Goal: Task Accomplishment & Management: Manage account settings

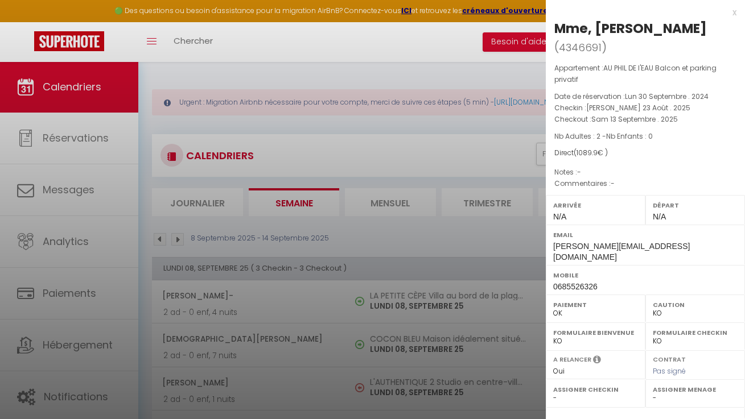
select select "KO"
select select "0"
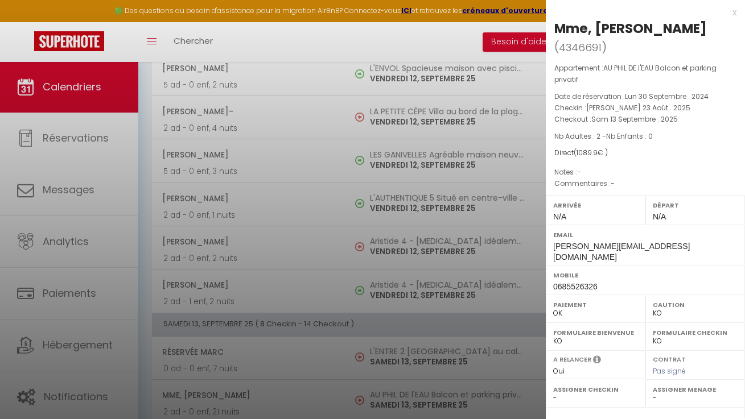
click at [275, 150] on div at bounding box center [372, 209] width 745 height 419
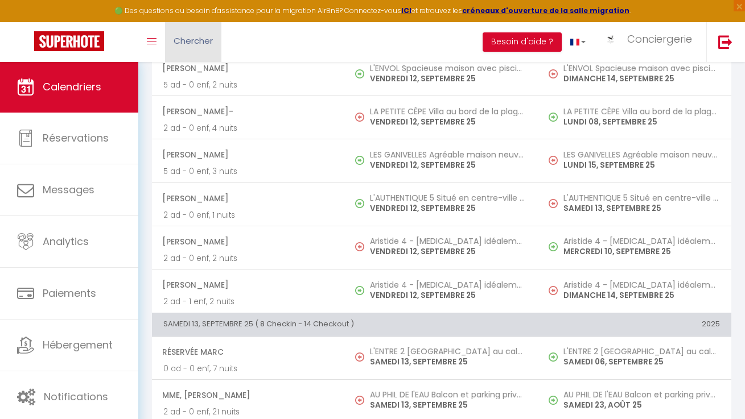
click at [197, 40] on span "Chercher" at bounding box center [193, 41] width 39 height 12
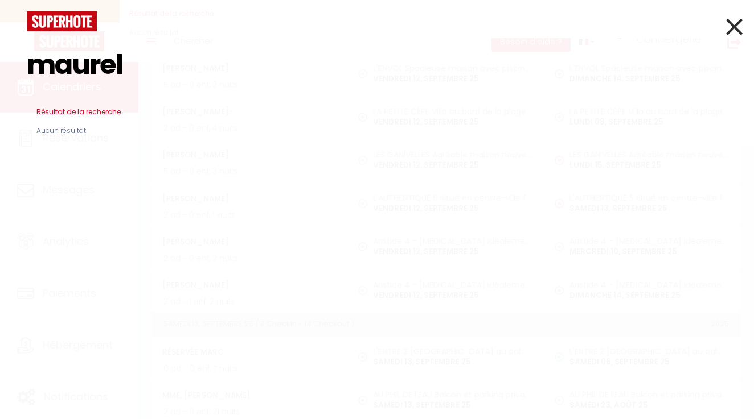
click at [120, 63] on input "maurel" at bounding box center [377, 64] width 700 height 67
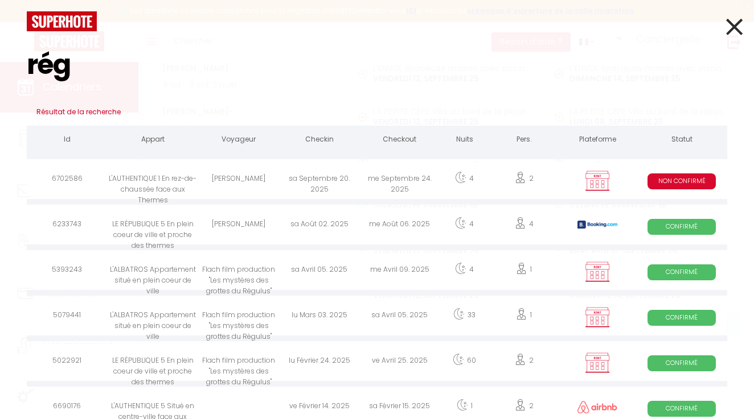
type input "rég"
click at [270, 184] on div "[PERSON_NAME]" at bounding box center [238, 180] width 80 height 37
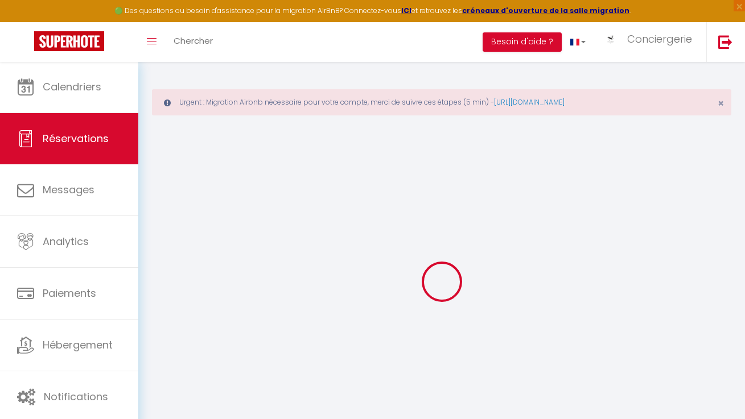
select select
select select "14"
checkbox input "false"
select select
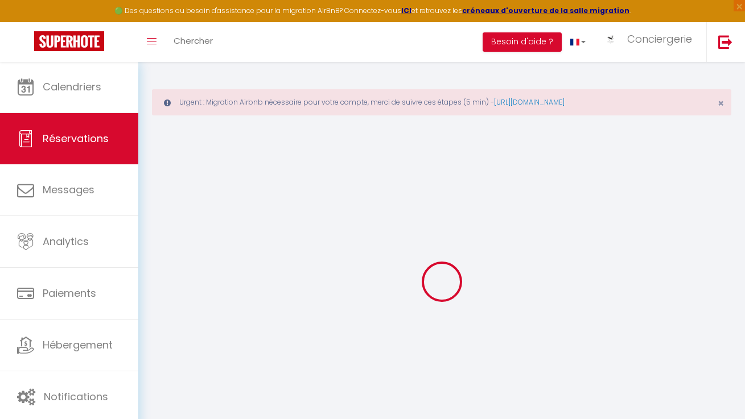
select select
checkbox input "false"
select select
checkbox input "false"
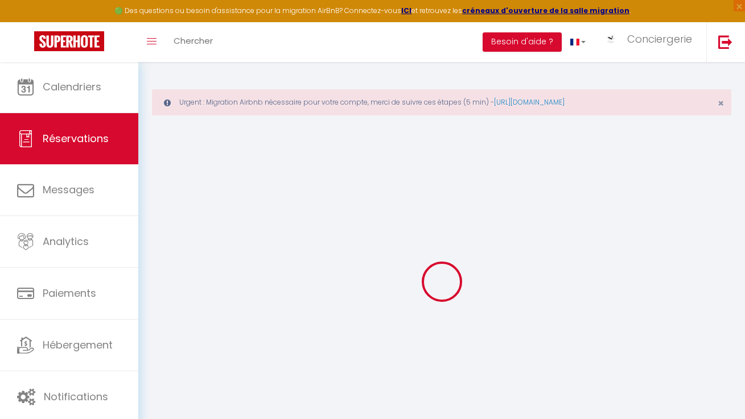
type input "38"
type input "7.6"
select select
checkbox input "false"
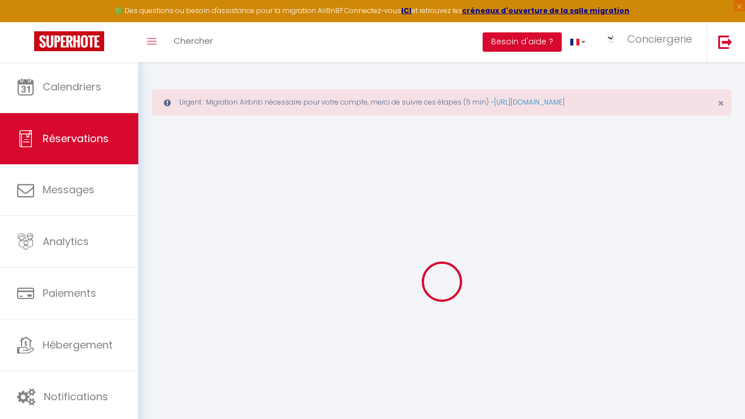
select select
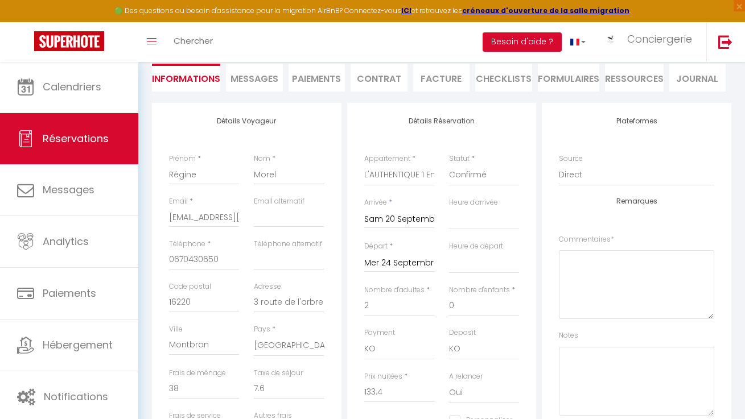
scroll to position [158, 0]
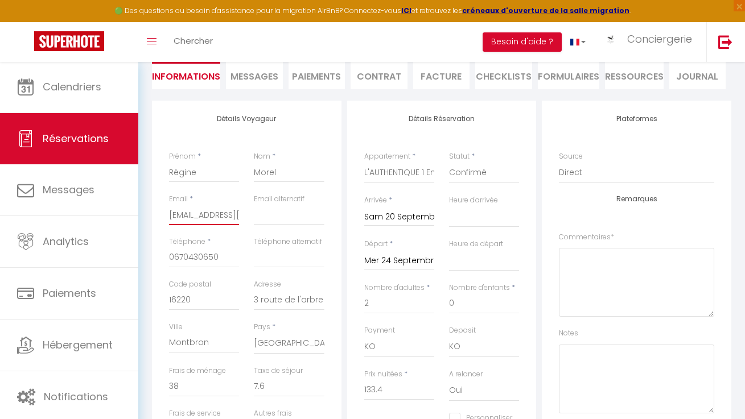
click at [211, 214] on input "reginemorel714@gmail.com" at bounding box center [204, 215] width 70 height 20
click at [243, 186] on div "Prénom * Régine" at bounding box center [204, 172] width 85 height 43
click at [223, 216] on input "reginemorel714@gmail.com" at bounding box center [204, 215] width 70 height 20
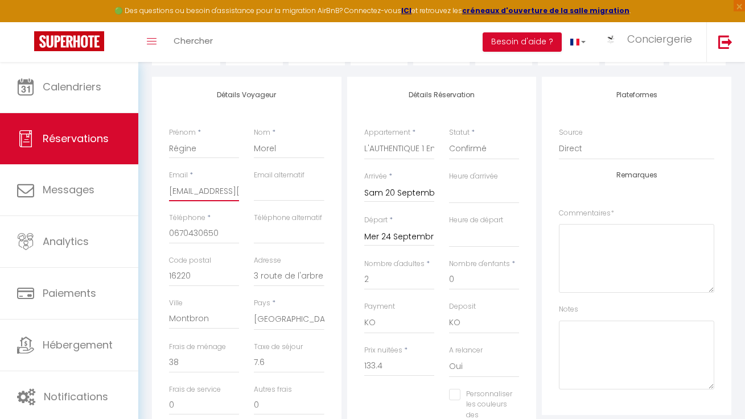
scroll to position [179, 0]
click at [200, 193] on input "reginemorel714@gmail.com" at bounding box center [204, 193] width 70 height 20
click at [170, 194] on input "reginemorel714@gmail.com" at bounding box center [204, 193] width 70 height 20
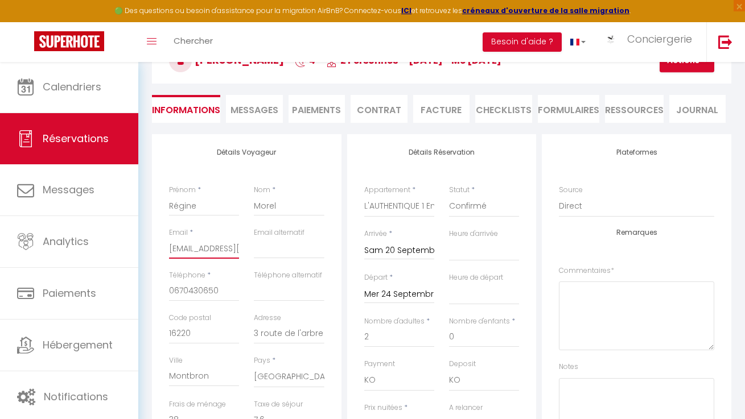
scroll to position [105, 0]
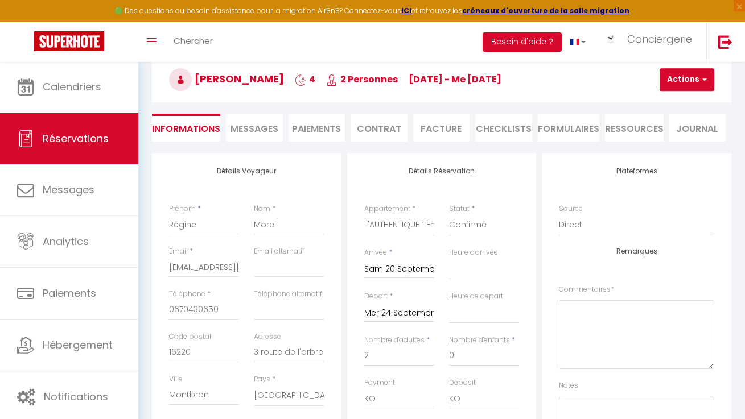
click at [343, 171] on div "Détails Voyageur Prénom * Régine Nom * Morel Email * reginemorel714@gmail.com E…" at bounding box center [246, 364] width 195 height 423
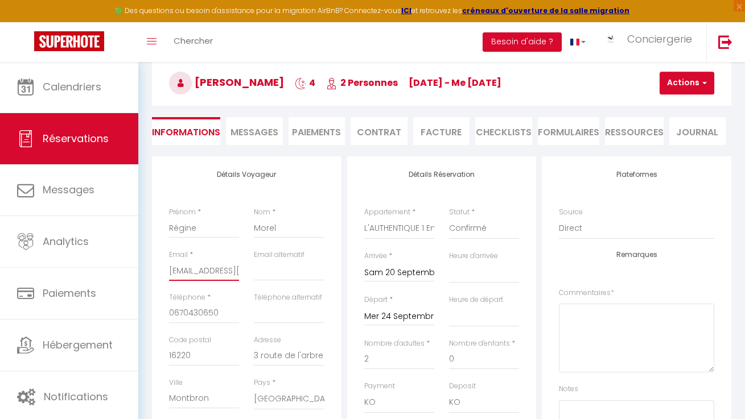
click at [199, 270] on input "reginemorel714@gmail.com" at bounding box center [204, 271] width 70 height 20
drag, startPoint x: 170, startPoint y: 269, endPoint x: 233, endPoint y: 270, distance: 63.7
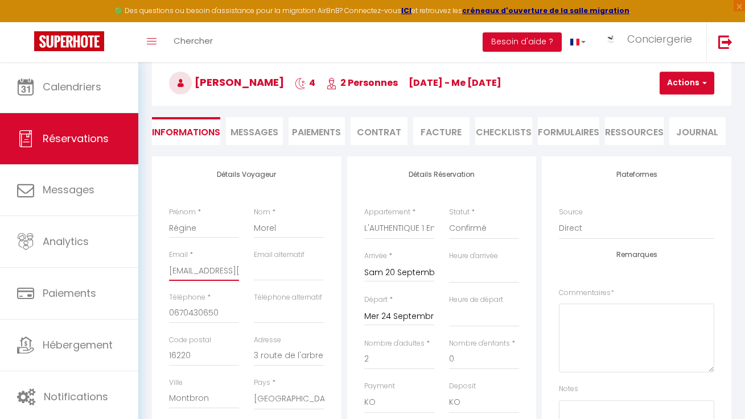
click at [233, 270] on input "reginemorel714@gmail.com" at bounding box center [204, 271] width 70 height 20
click at [340, 248] on div "Détails Voyageur Prénom * Régine Nom * Morel Email * reginemorel714@gmail.com E…" at bounding box center [247, 360] width 190 height 407
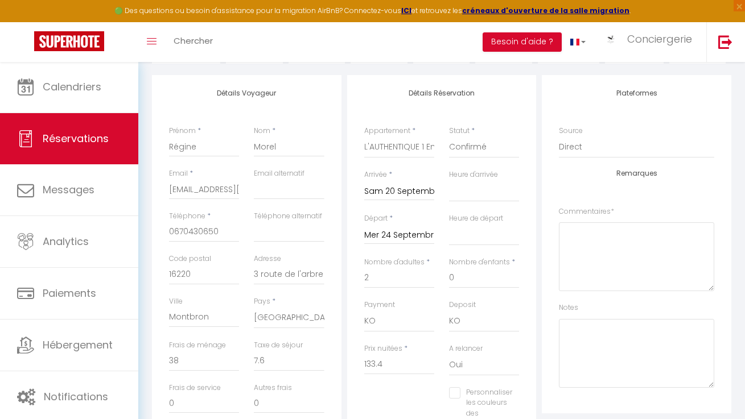
scroll to position [0, 0]
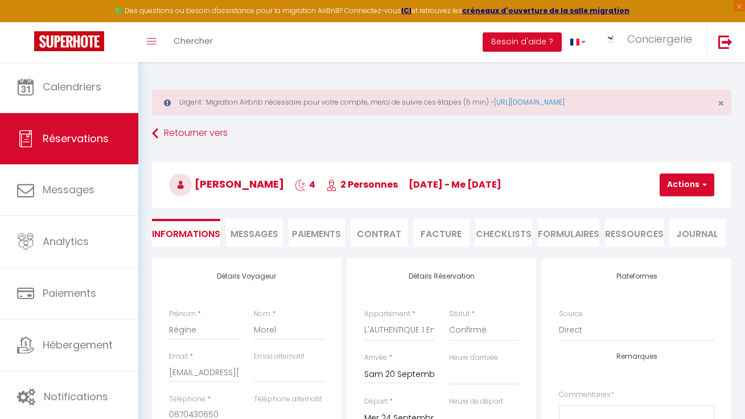
click at [363, 237] on li "Contrat" at bounding box center [379, 233] width 57 height 28
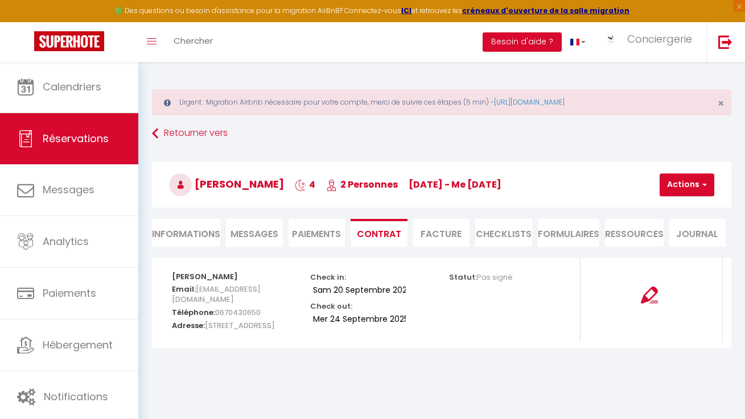
click at [421, 232] on li "Facture" at bounding box center [441, 233] width 57 height 28
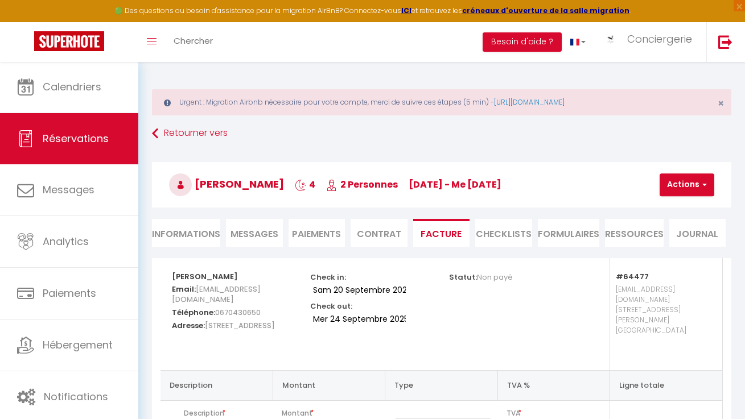
click at [396, 231] on li "Contrat" at bounding box center [379, 233] width 57 height 28
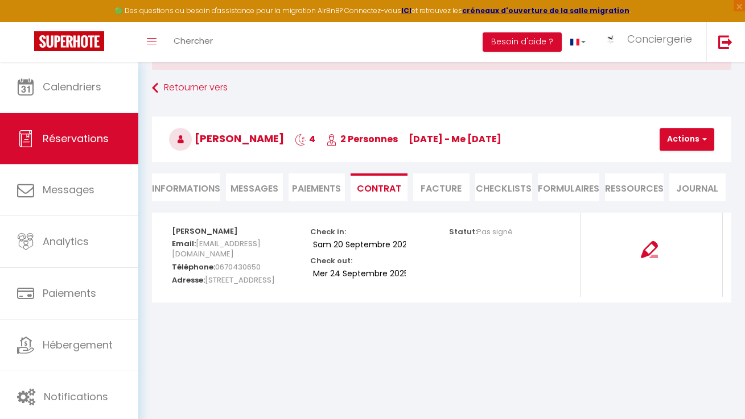
scroll to position [61, 0]
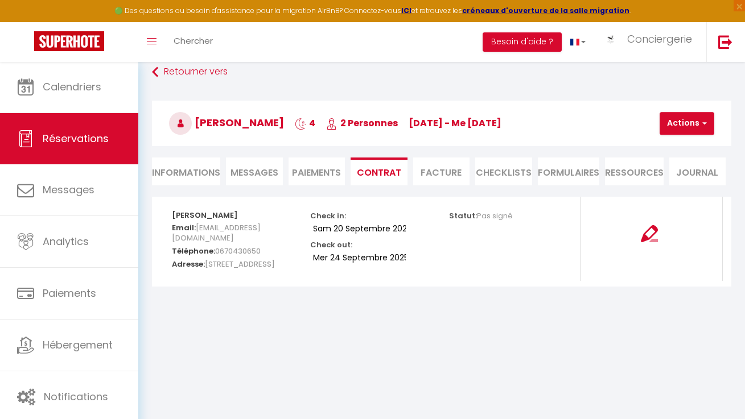
click at [318, 173] on li "Paiements" at bounding box center [317, 172] width 57 height 28
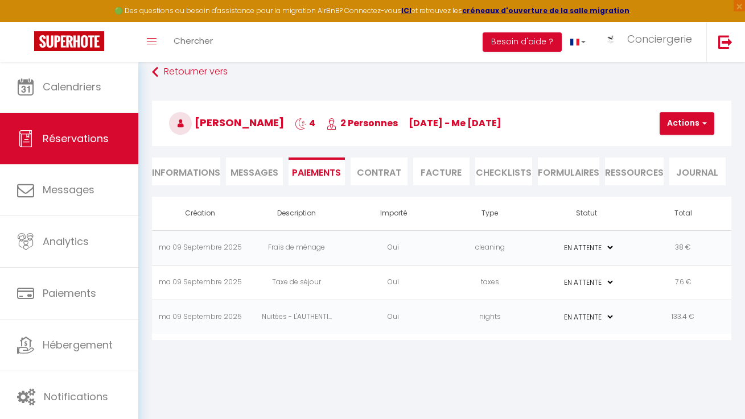
click at [263, 166] on span "Messages" at bounding box center [255, 172] width 48 height 13
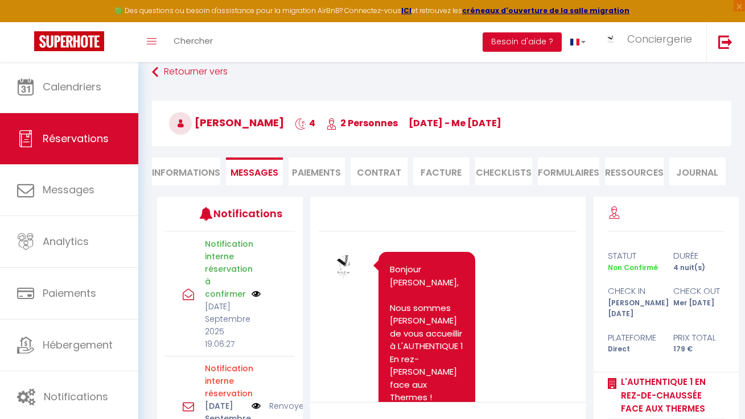
click at [381, 178] on li "Contrat" at bounding box center [379, 172] width 57 height 28
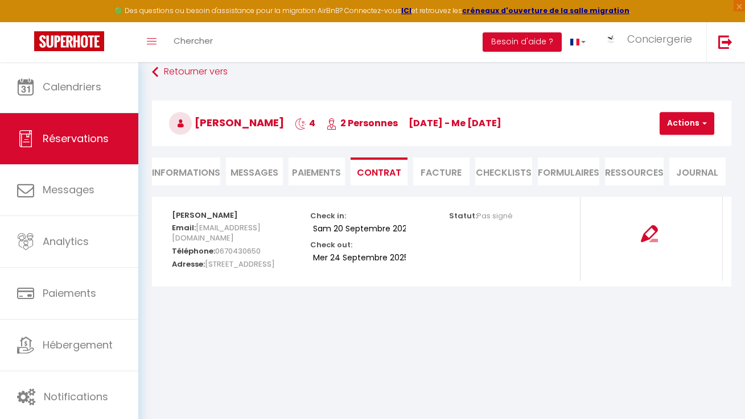
click at [698, 124] on button "Actions" at bounding box center [687, 123] width 55 height 23
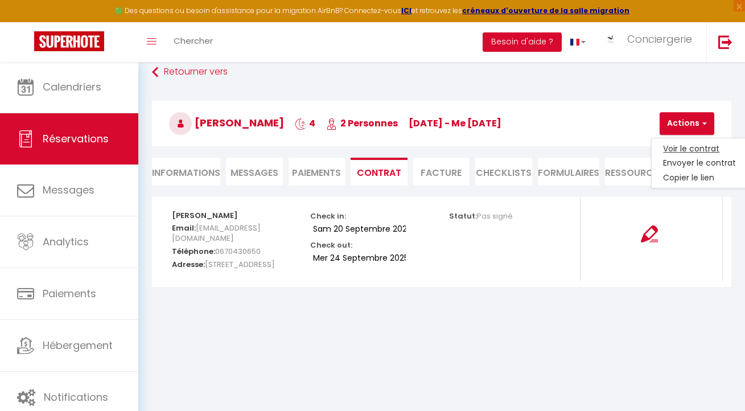
click at [692, 150] on link "Voir le contrat" at bounding box center [700, 148] width 96 height 15
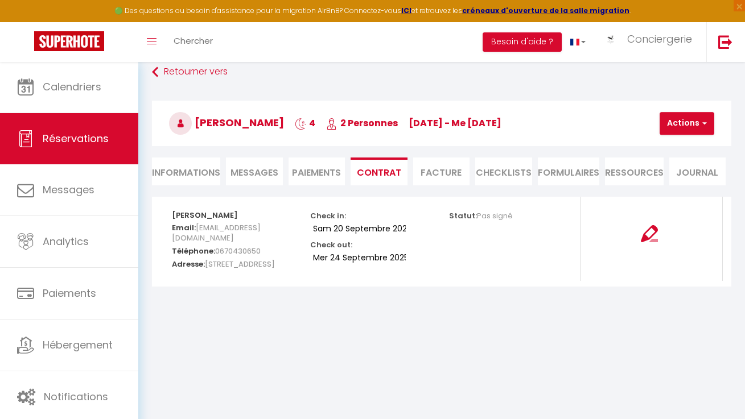
click at [432, 178] on li "Facture" at bounding box center [441, 172] width 57 height 28
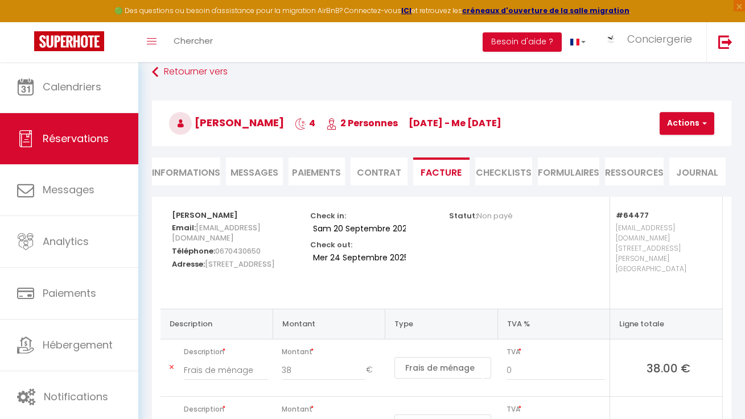
click at [402, 173] on li "Contrat" at bounding box center [379, 172] width 57 height 28
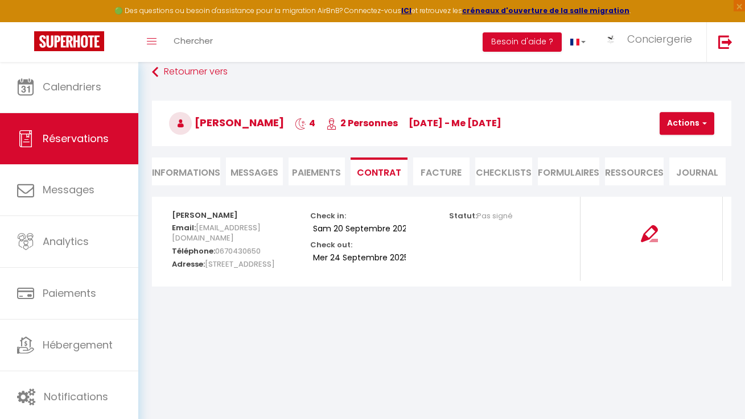
click at [681, 127] on button "Actions" at bounding box center [687, 123] width 55 height 23
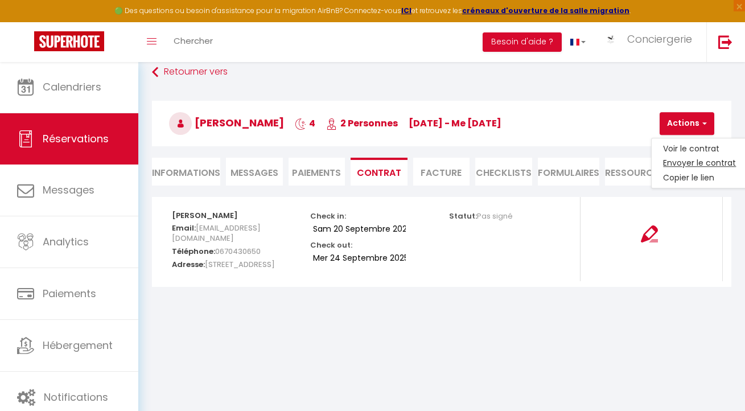
click at [684, 156] on link "Envoyer le contrat" at bounding box center [700, 163] width 96 height 15
type input "reginemorel714@gmail.com"
select select "fr"
type input "Contrat de location 6702586 - L'AUTHENTIQUE 1 En rez-de-chaussée face aux Therm…"
type textarea "Bonjour Régine Morel, Nous sommes ravis de vous accueillir à L'AUTHENTIQUE 1 En…"
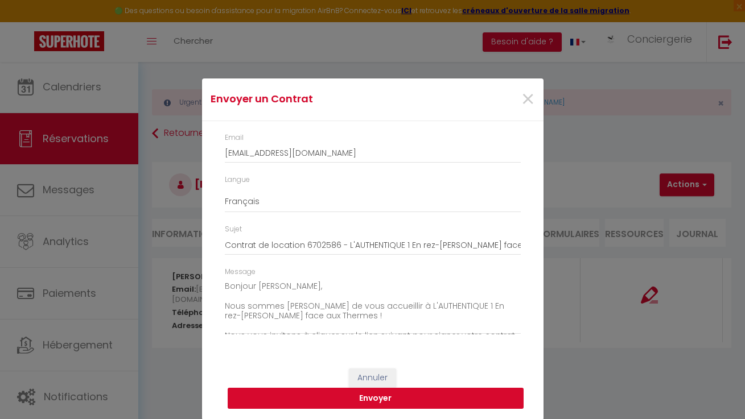
click at [438, 393] on button "Envoyer" at bounding box center [376, 399] width 296 height 22
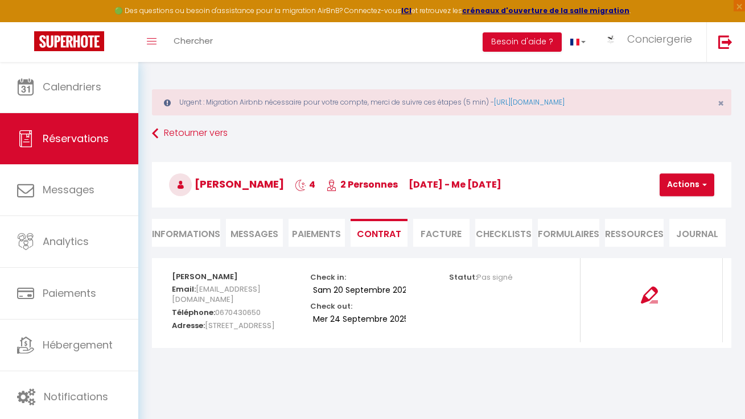
click at [206, 234] on li "Informations" at bounding box center [186, 233] width 68 height 28
select select
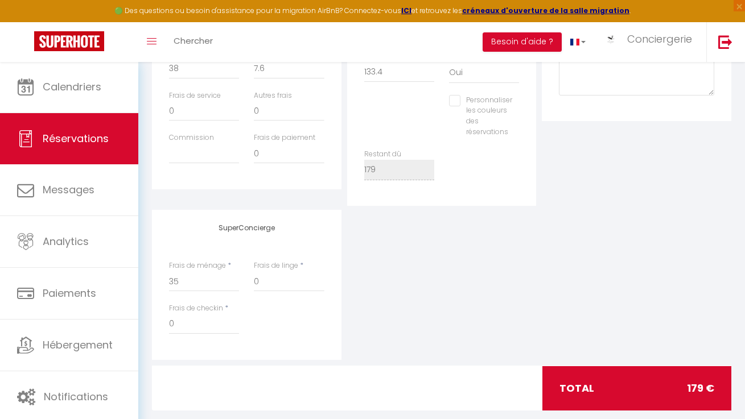
scroll to position [462, 0]
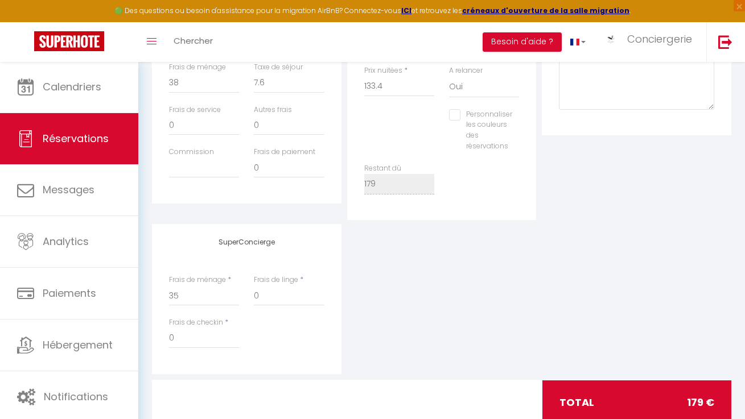
select select
checkbox input "false"
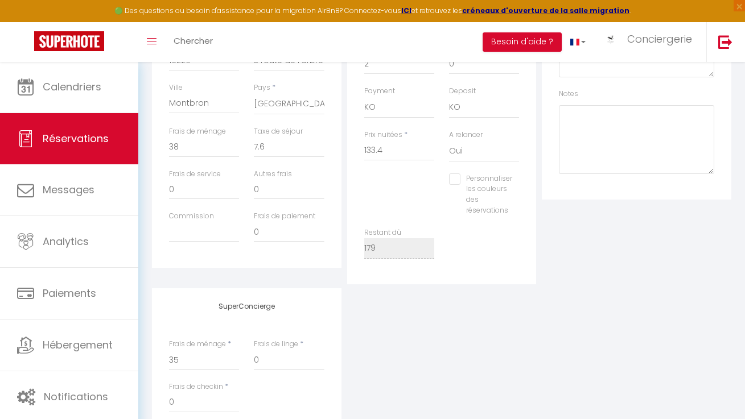
scroll to position [367, 0]
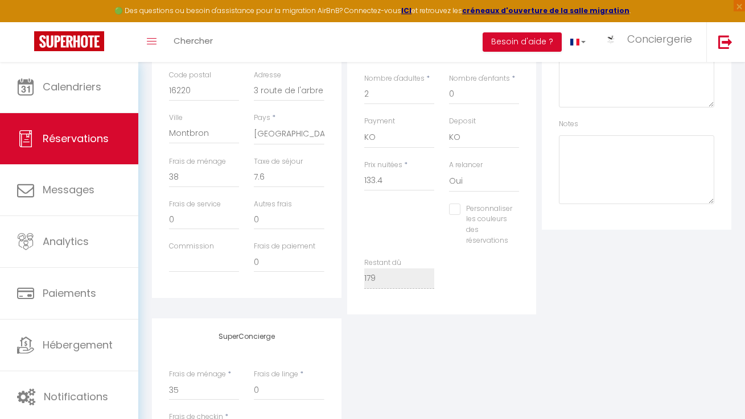
select select
checkbox input "false"
select select
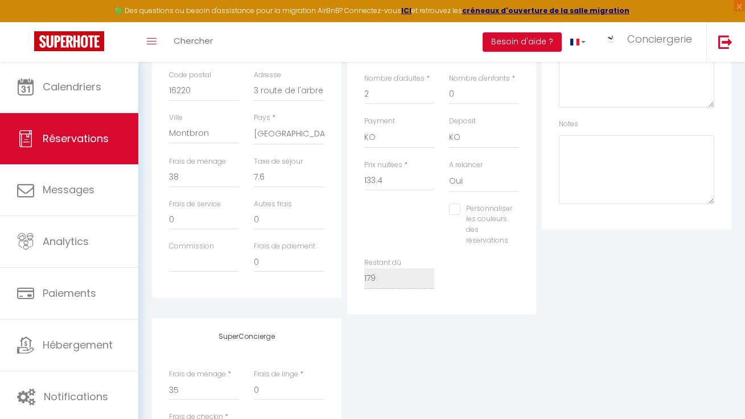
checkbox input "false"
select select
checkbox input "false"
select select
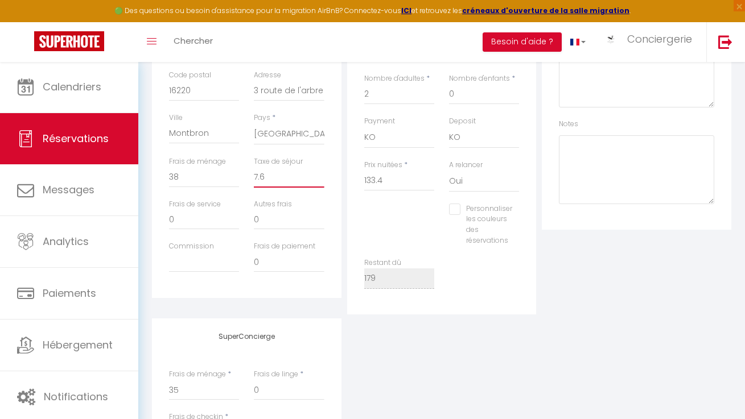
select select
checkbox input "false"
select select
checkbox input "false"
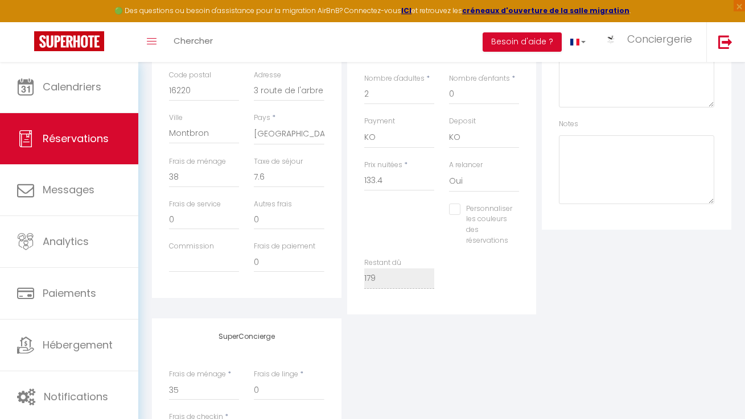
select select
checkbox input "false"
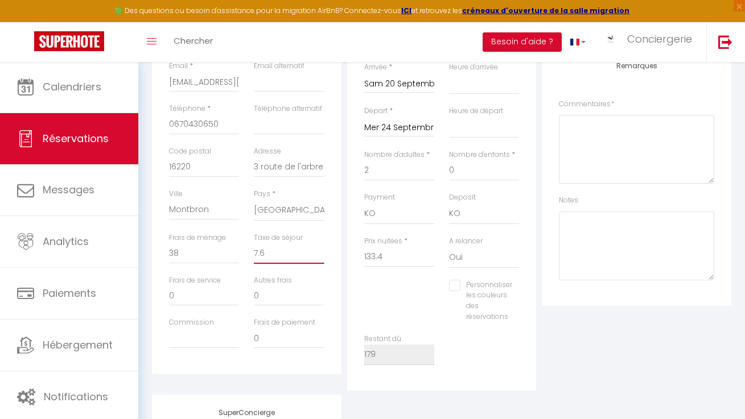
scroll to position [305, 0]
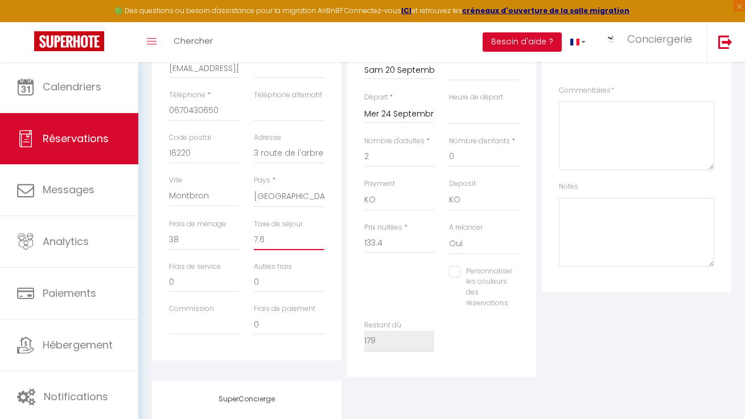
select select
checkbox input "false"
select select
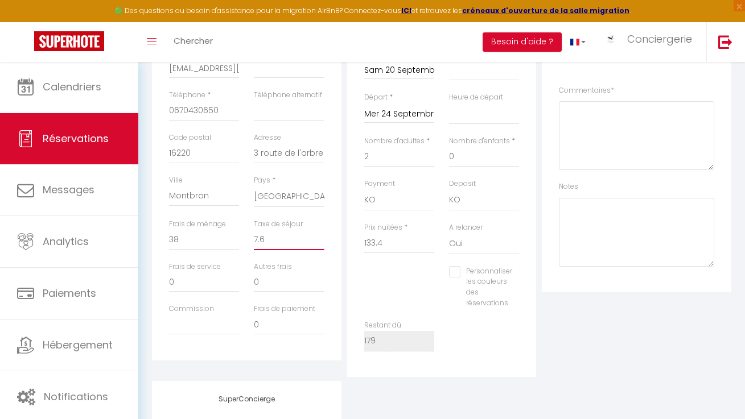
checkbox input "false"
select select
checkbox input "false"
select select
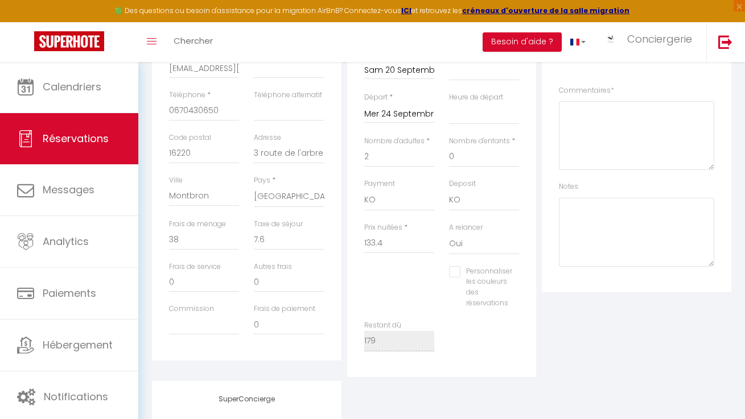
select select
checkbox input "false"
click at [379, 241] on input "133.4" at bounding box center [399, 243] width 70 height 20
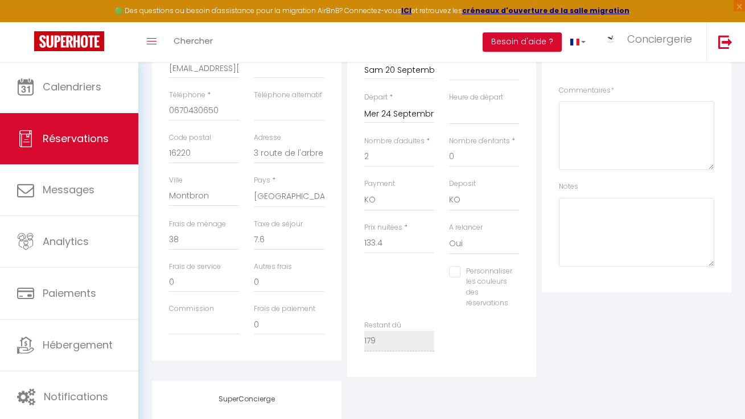
select select
checkbox input "false"
select select
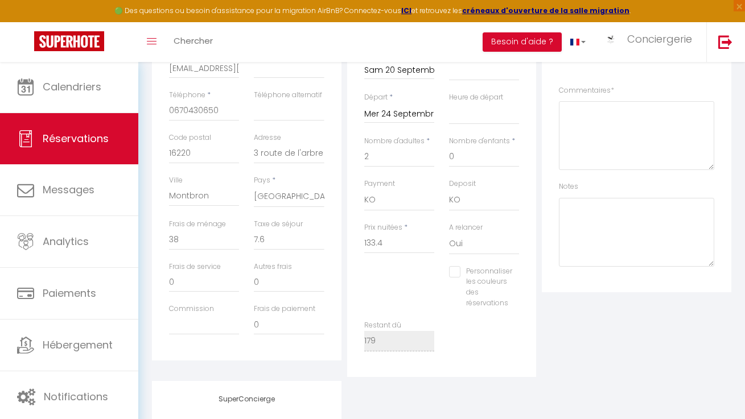
checkbox input "false"
select select
checkbox input "false"
select select
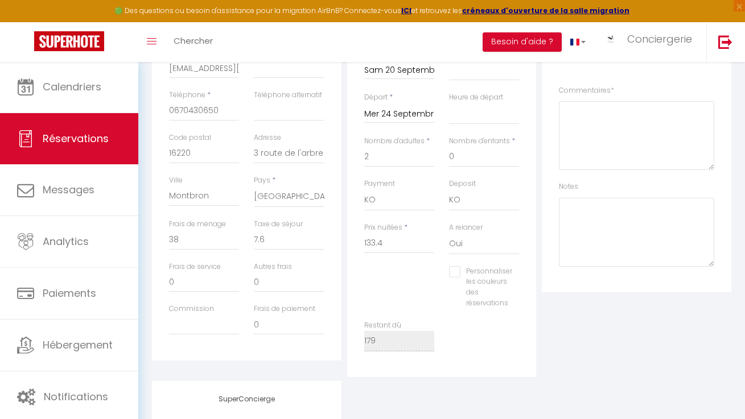
select select
checkbox input "false"
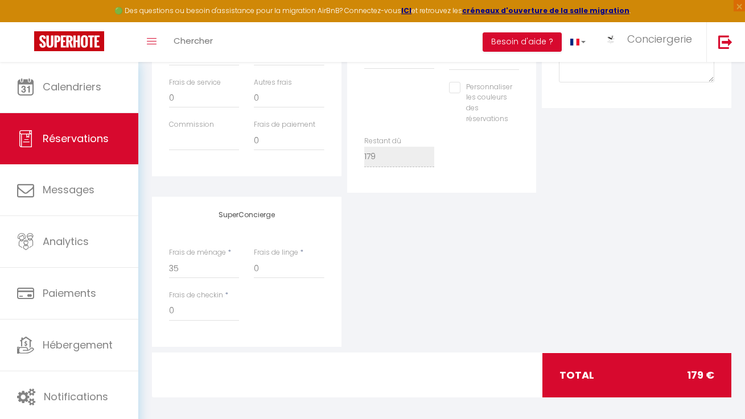
click at [506, 306] on div "SuperConcierge Frais de ménage * 35 Frais de linge * 0 Frais de checkin * 0" at bounding box center [441, 272] width 585 height 150
select select
checkbox input "false"
select select
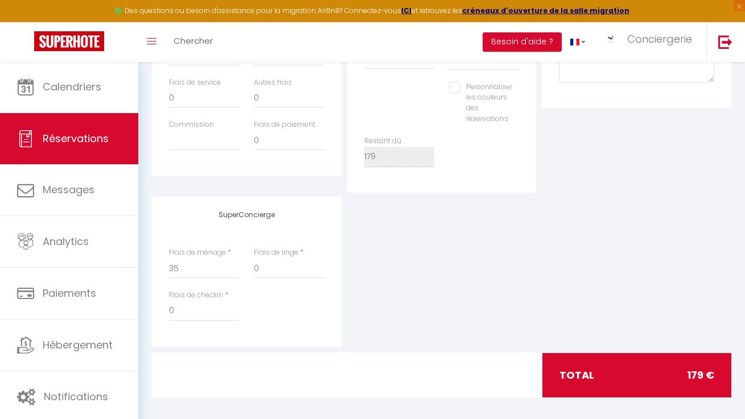
select select
checkbox input "false"
select select
checkbox input "false"
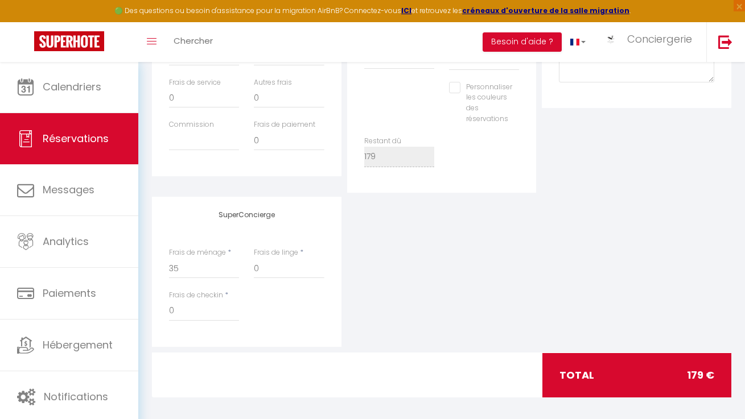
select select
checkbox input "false"
select select
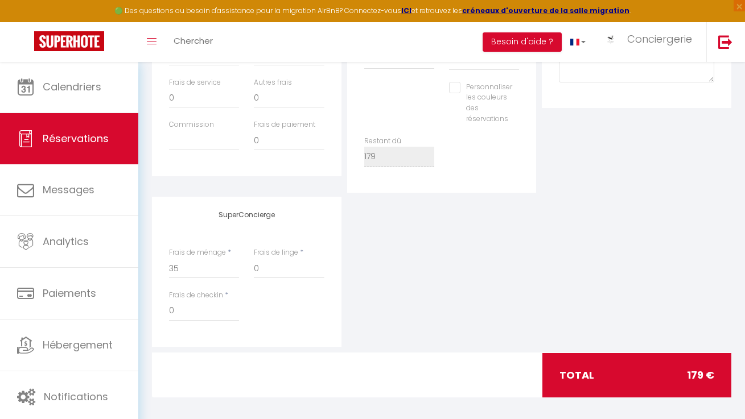
checkbox input "false"
select select
checkbox input "false"
select select
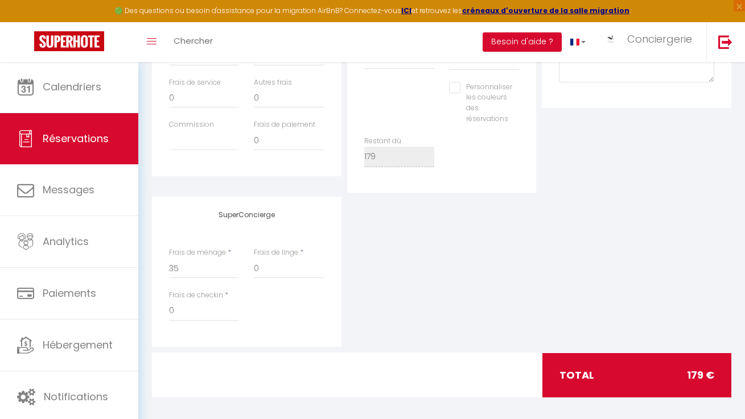
select select
checkbox input "false"
select select
checkbox input "false"
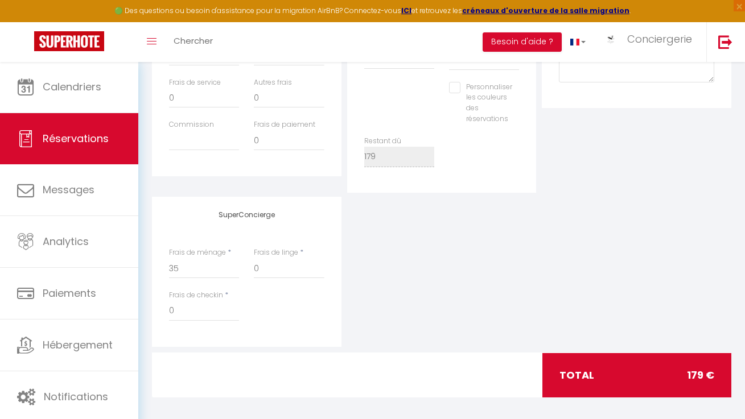
select select
checkbox input "false"
select select
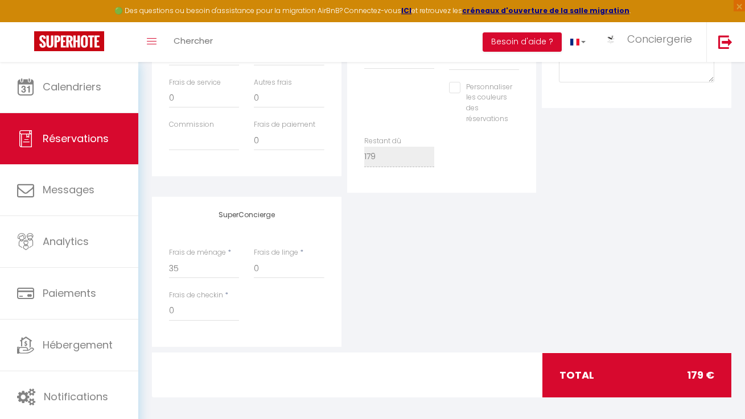
checkbox input "false"
select select
checkbox input "false"
select select
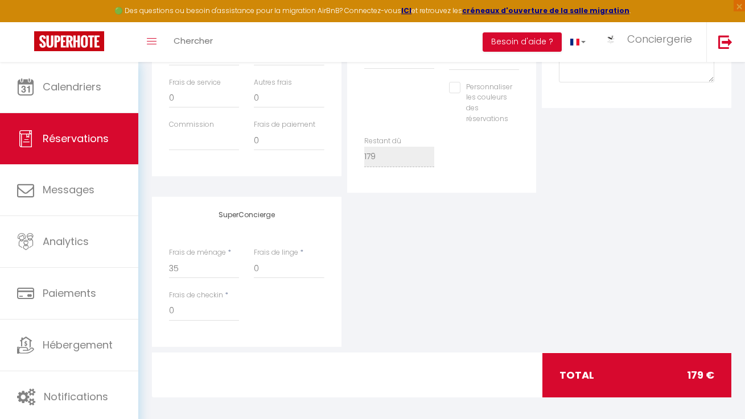
select select
checkbox input "false"
select select
checkbox input "false"
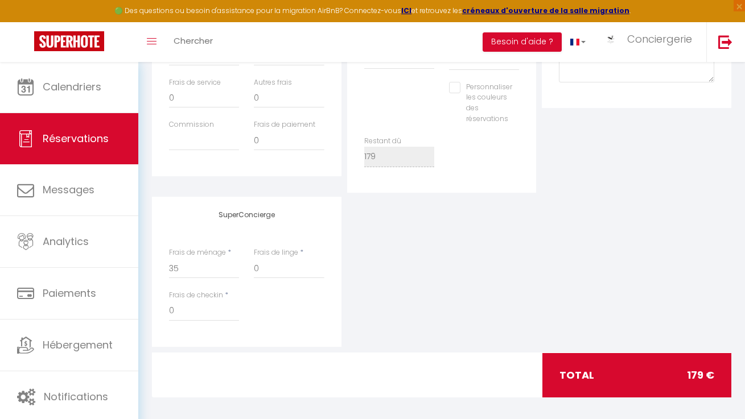
select select
checkbox input "false"
select select
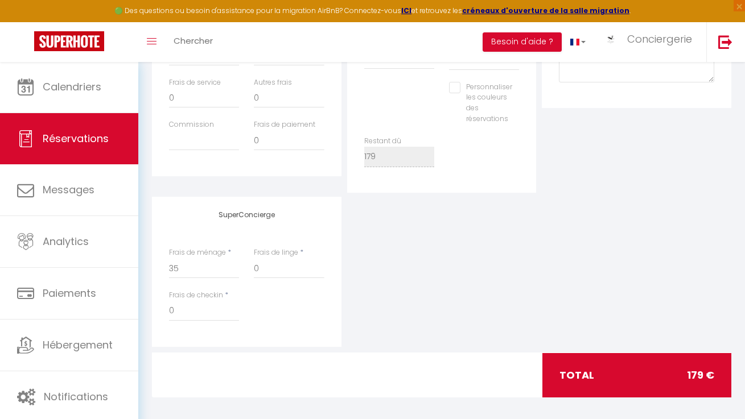
checkbox input "false"
select select
checkbox input "false"
select select
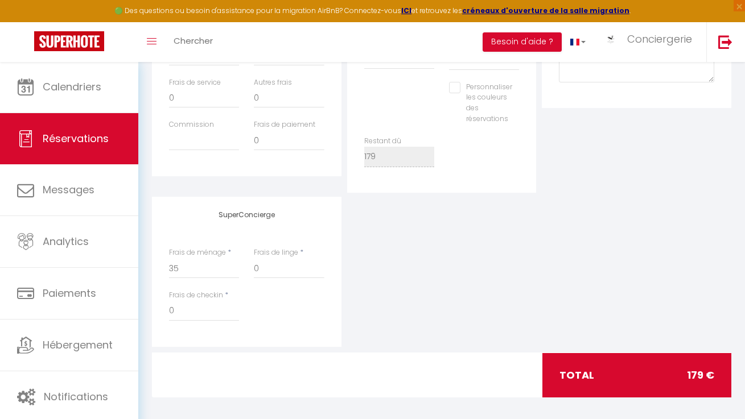
select select
checkbox input "false"
select select
checkbox input "false"
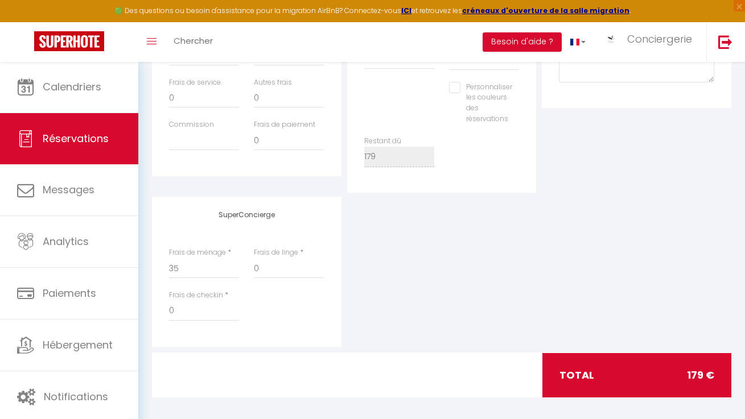
select select
checkbox input "false"
select select
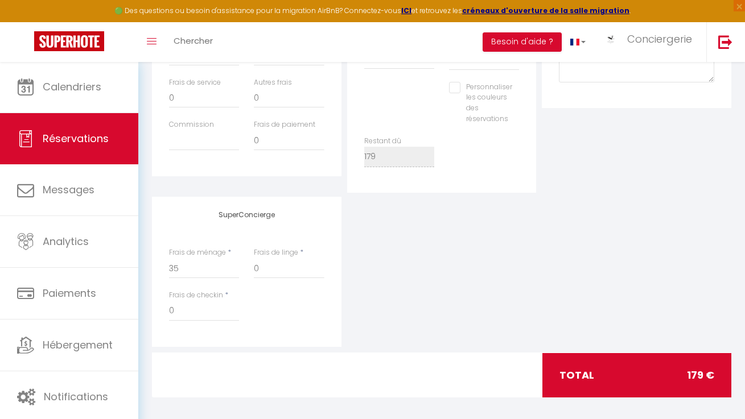
checkbox input "false"
select select
checkbox input "false"
select select
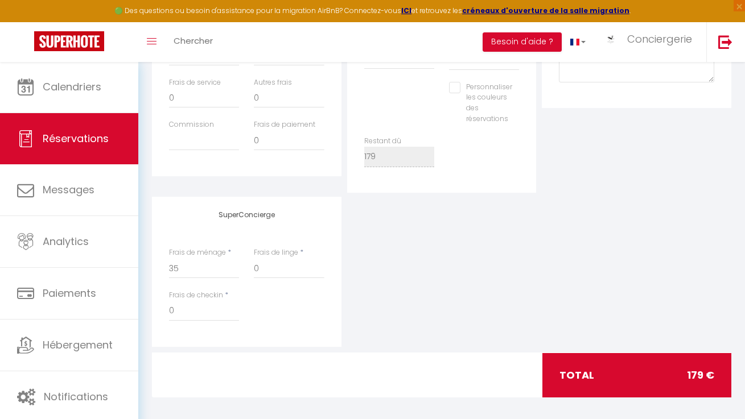
select select
checkbox input "false"
select select
checkbox input "false"
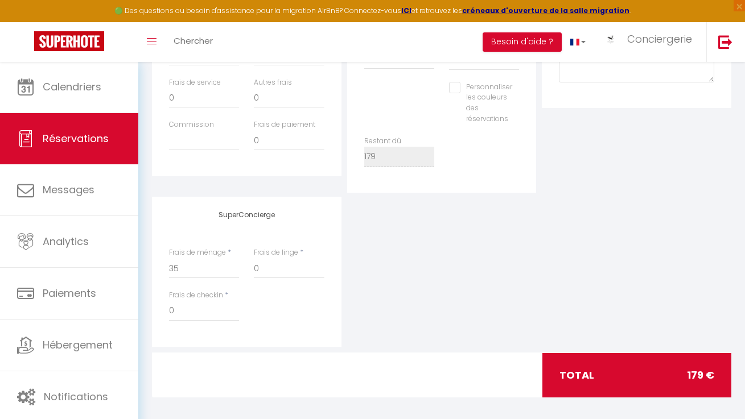
select select
checkbox input "false"
select select
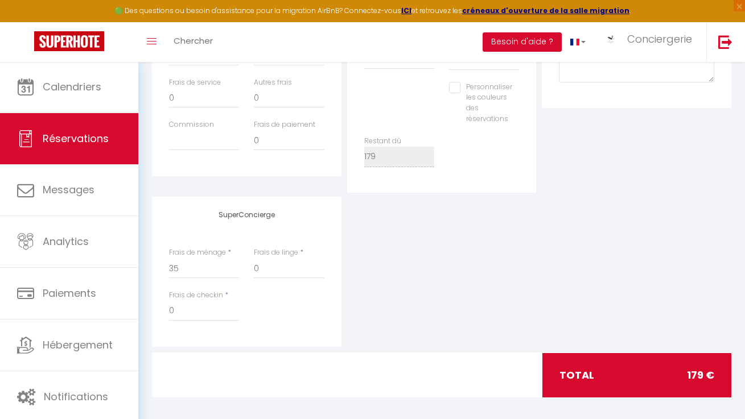
checkbox input "false"
select select
checkbox input "false"
select select
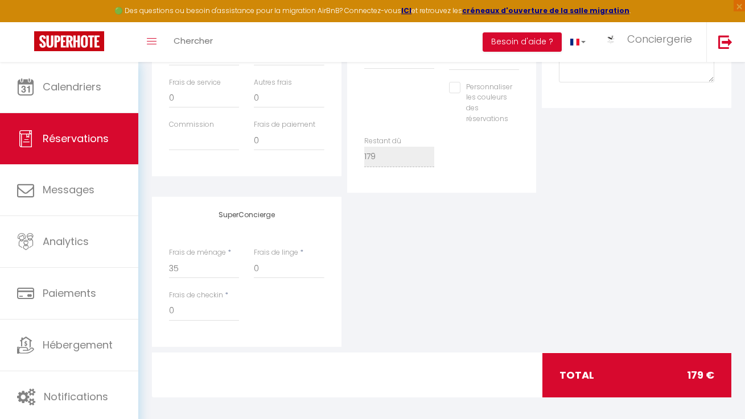
select select
checkbox input "false"
select select
checkbox input "false"
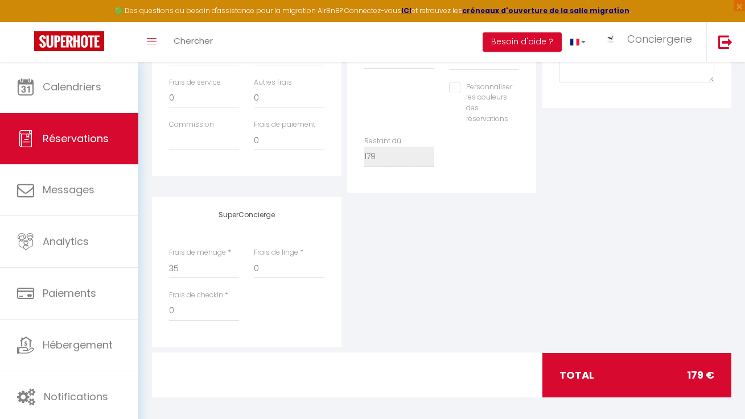
select select
checkbox input "false"
select select
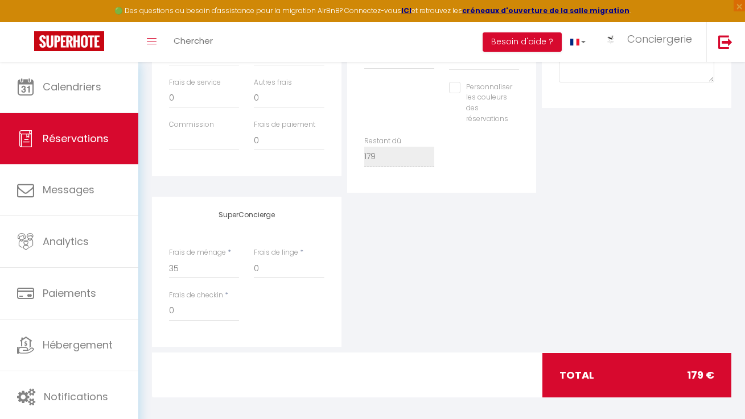
checkbox input "false"
select select
checkbox input "false"
select select
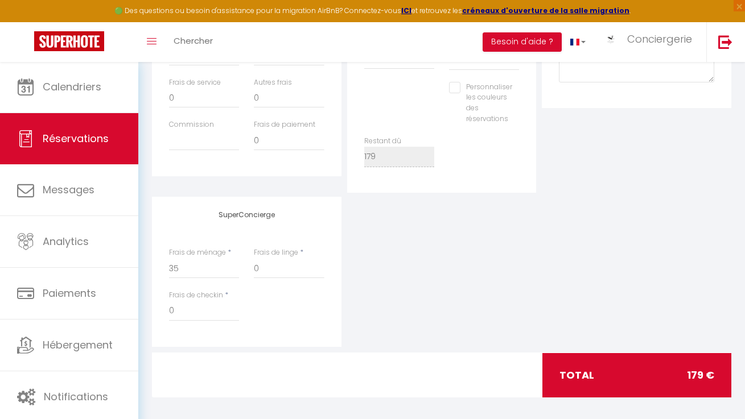
select select
checkbox input "false"
select select
checkbox input "false"
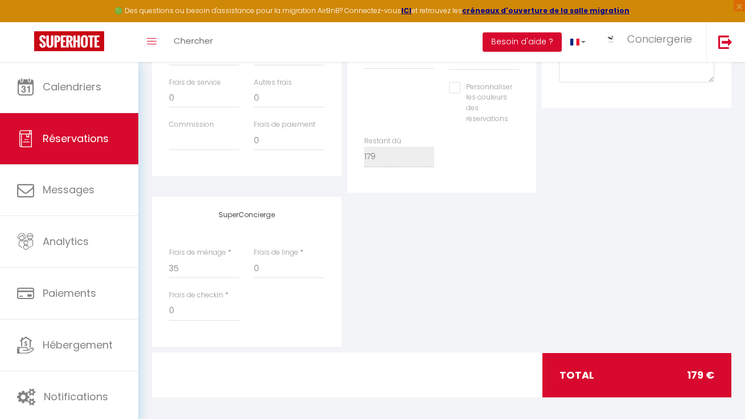
select select
checkbox input "false"
select select
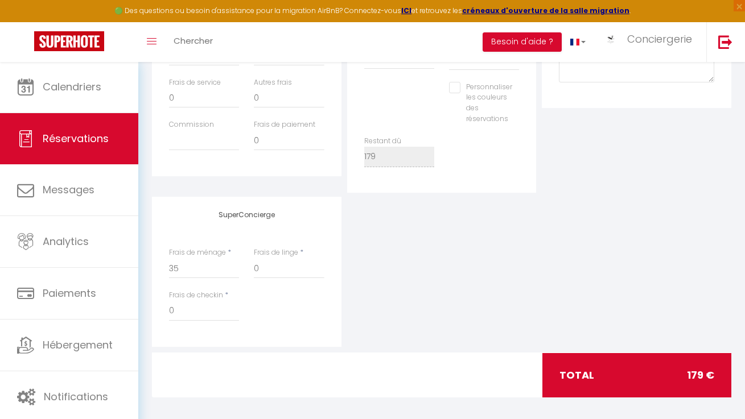
checkbox input "false"
select select
checkbox input "false"
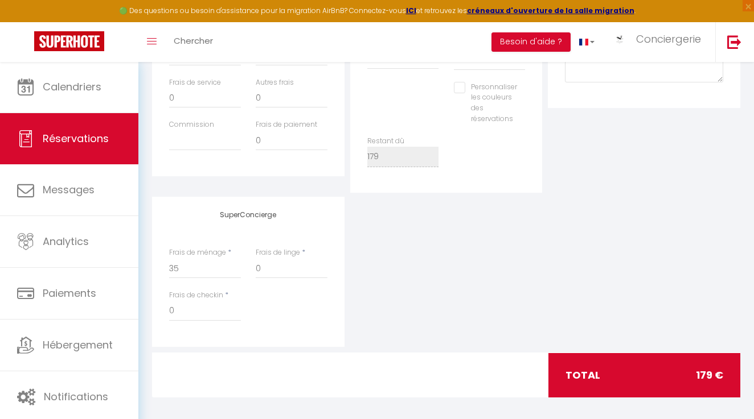
select select
checkbox input "false"
select select
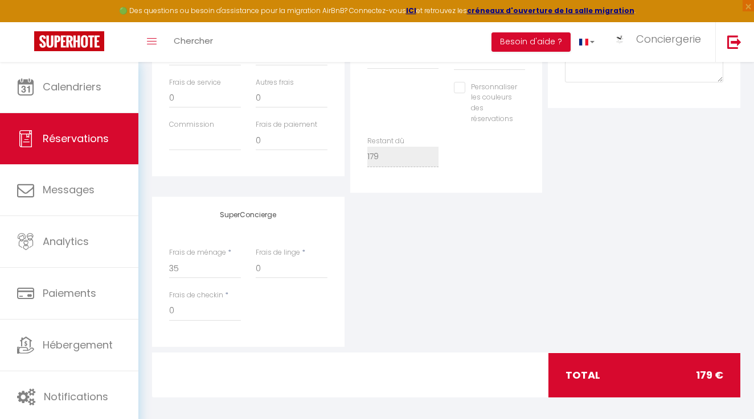
checkbox input "false"
select select
checkbox input "false"
select select
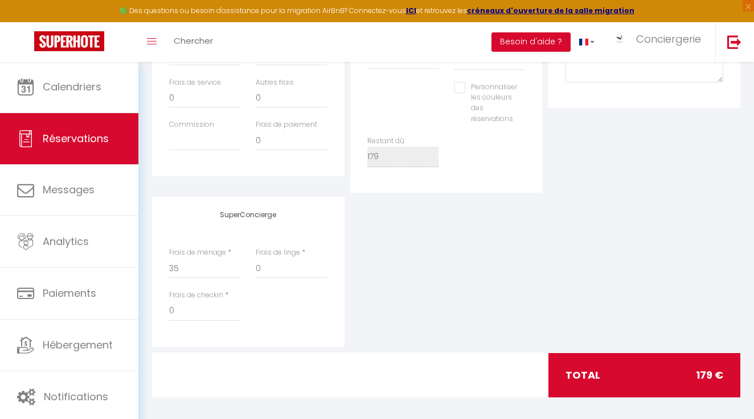
select select
checkbox input "false"
select select
checkbox input "false"
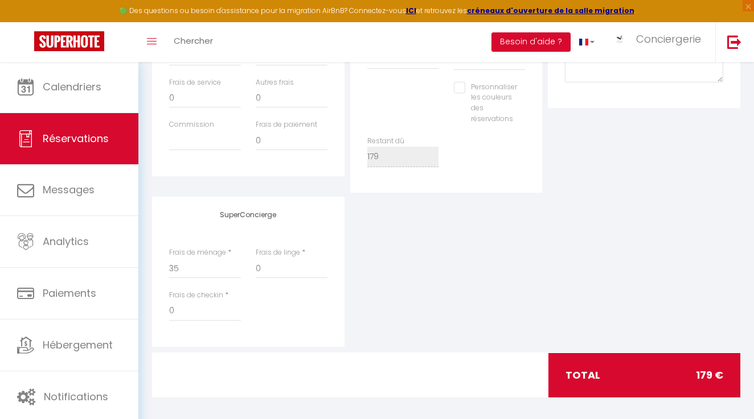
select select
checkbox input "false"
select select
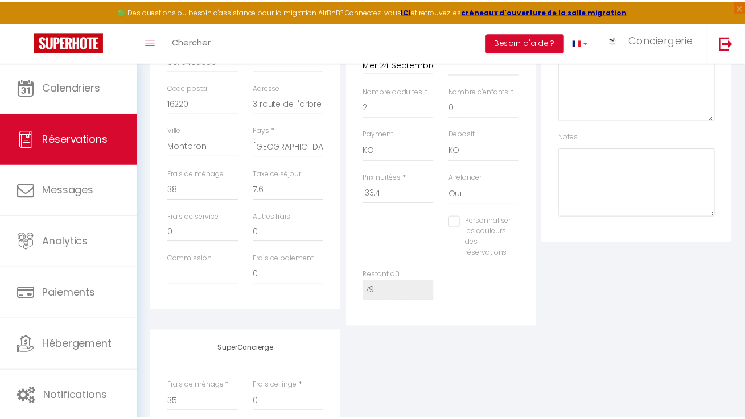
scroll to position [0, 0]
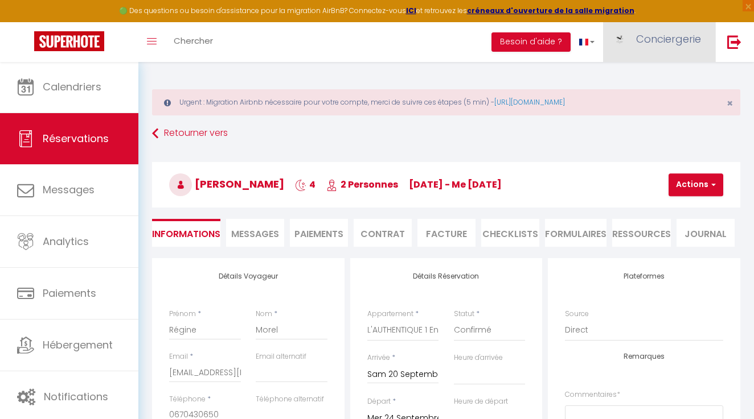
click at [636, 32] on span "Conciergerie" at bounding box center [668, 39] width 65 height 14
click at [651, 73] on link "Paramètres" at bounding box center [669, 78] width 84 height 19
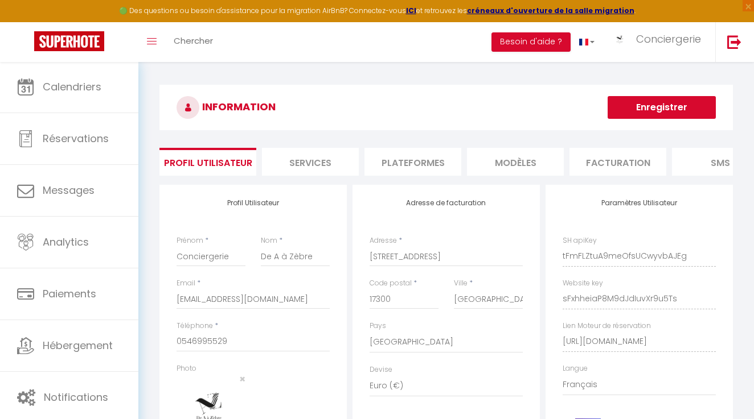
click at [436, 157] on li "Plateformes" at bounding box center [412, 162] width 97 height 28
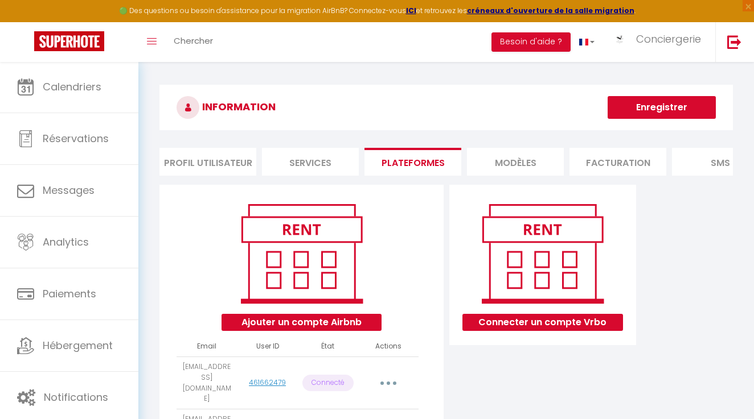
click at [321, 324] on button "Ajouter un compte Airbnb" at bounding box center [301, 322] width 160 height 17
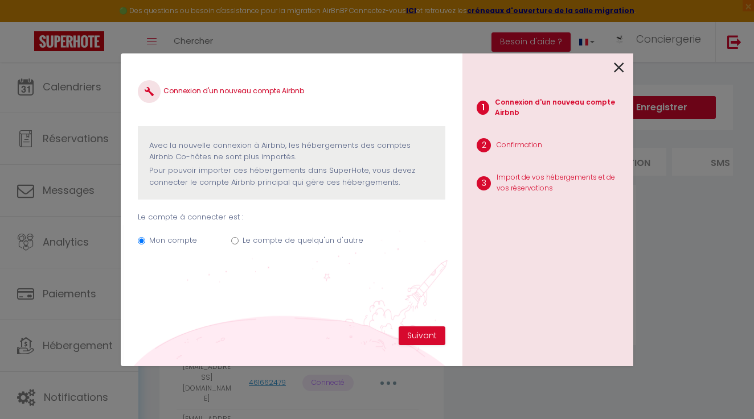
click at [340, 235] on label "Le compte de quelqu'un d'autre" at bounding box center [302, 240] width 121 height 11
click at [238, 237] on input "Le compte de quelqu'un d'autre" at bounding box center [234, 240] width 7 height 7
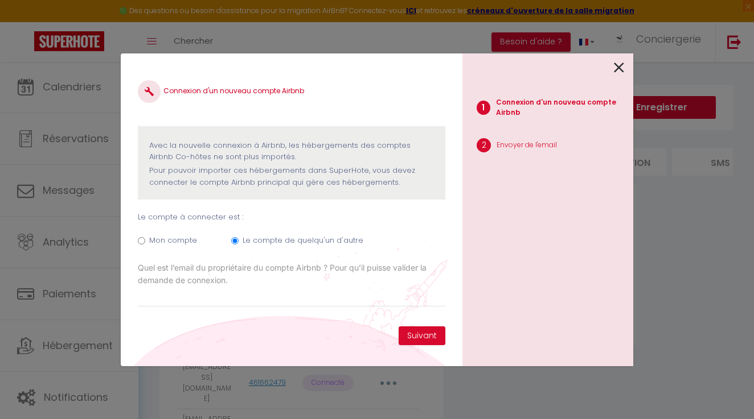
click at [615, 67] on icon at bounding box center [619, 67] width 10 height 17
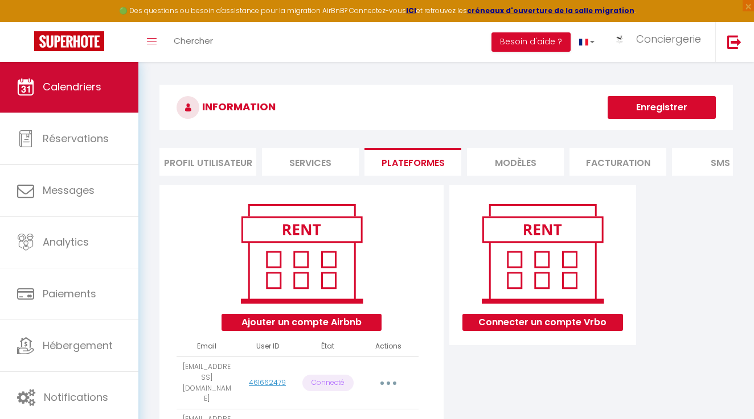
click at [125, 85] on link "Calendriers" at bounding box center [69, 86] width 138 height 51
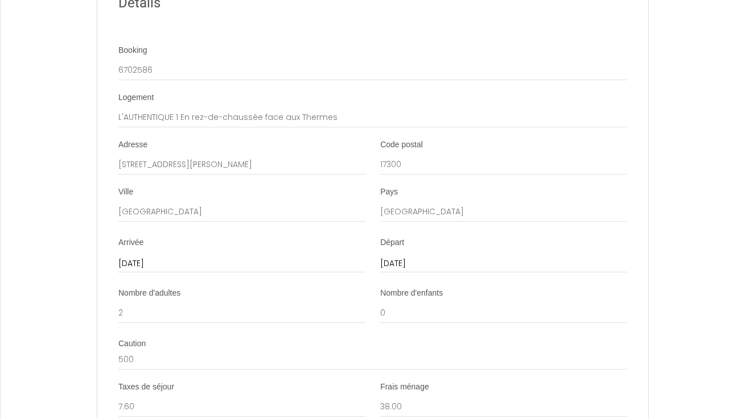
scroll to position [1806, 0]
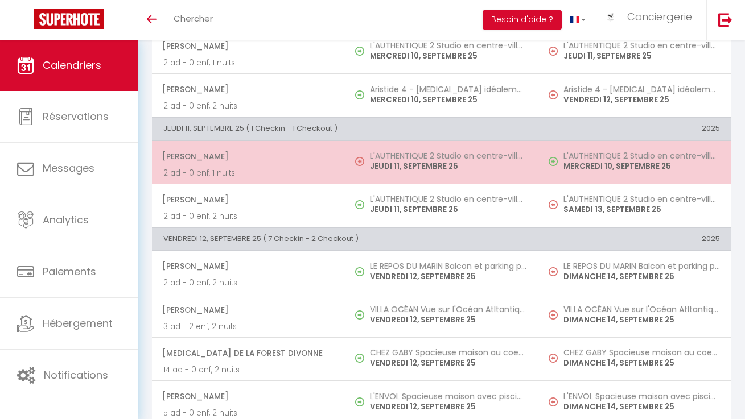
scroll to position [614, 0]
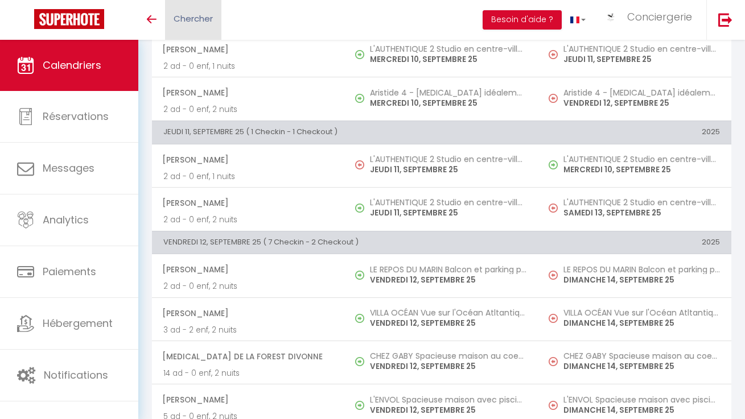
click at [207, 19] on span "Chercher" at bounding box center [193, 19] width 39 height 12
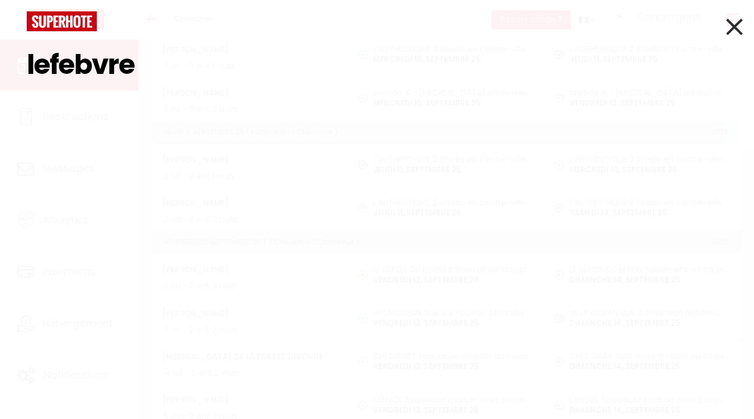
type input "lefebvre"
click at [733, 33] on icon at bounding box center [734, 27] width 17 height 28
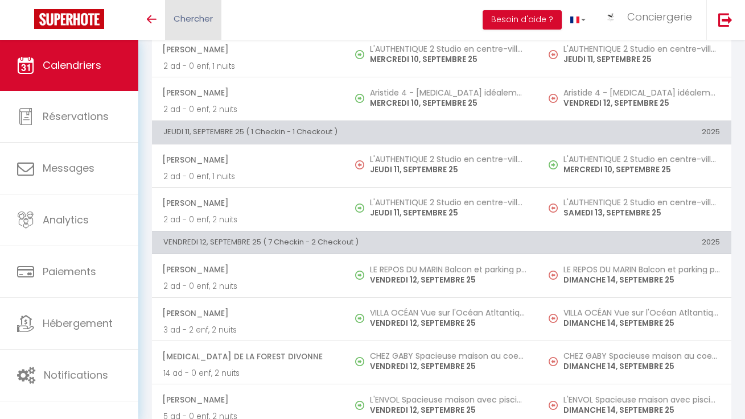
click at [182, 15] on span "Chercher" at bounding box center [193, 19] width 39 height 12
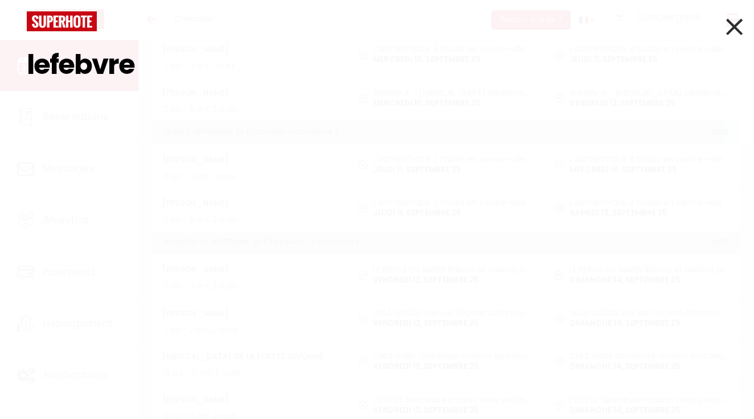
click at [736, 23] on icon at bounding box center [734, 27] width 17 height 28
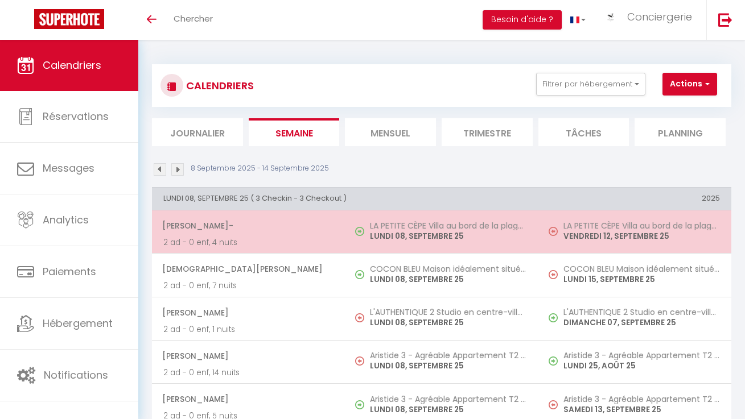
scroll to position [0, 0]
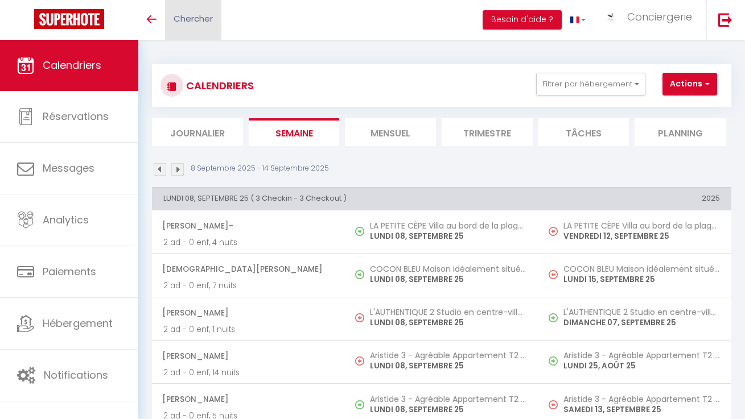
click at [209, 24] on link "Chercher" at bounding box center [193, 20] width 56 height 40
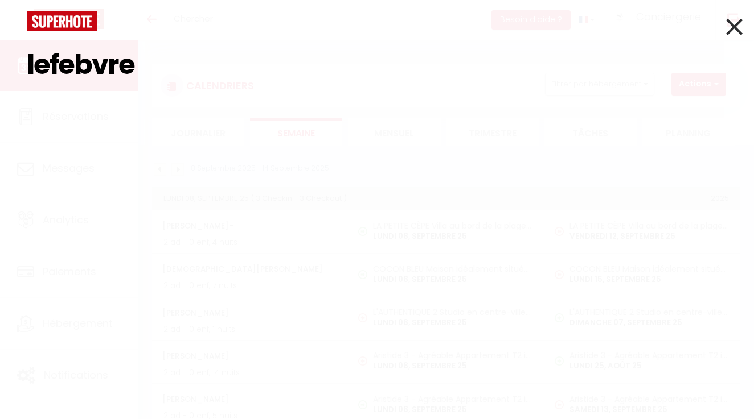
click at [729, 28] on icon at bounding box center [734, 27] width 17 height 28
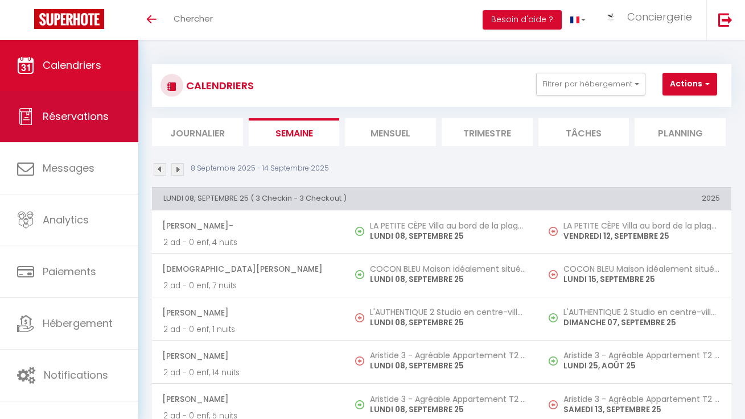
click at [77, 106] on link "Réservations" at bounding box center [69, 116] width 138 height 51
click at [119, 130] on link "Réservations" at bounding box center [69, 116] width 138 height 51
click at [80, 103] on link "Réservations" at bounding box center [69, 116] width 138 height 51
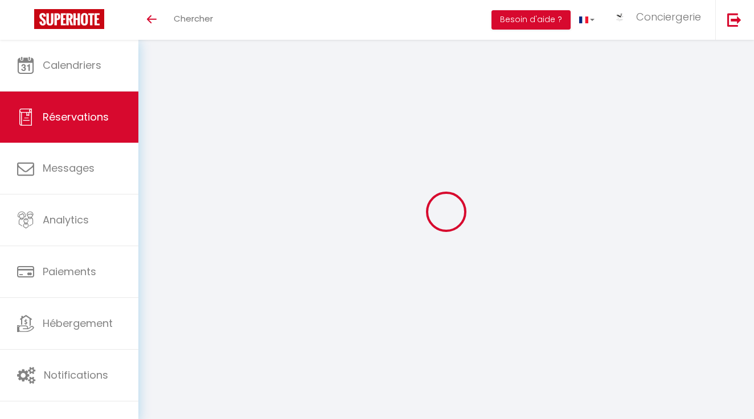
select select "not_cancelled"
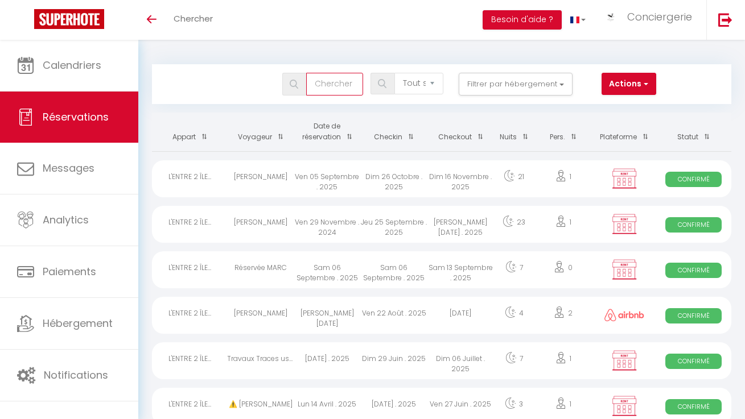
click at [347, 81] on input "text" at bounding box center [334, 84] width 57 height 23
type input "n"
checkbox \(17300\) "false"
checkbox input "false"
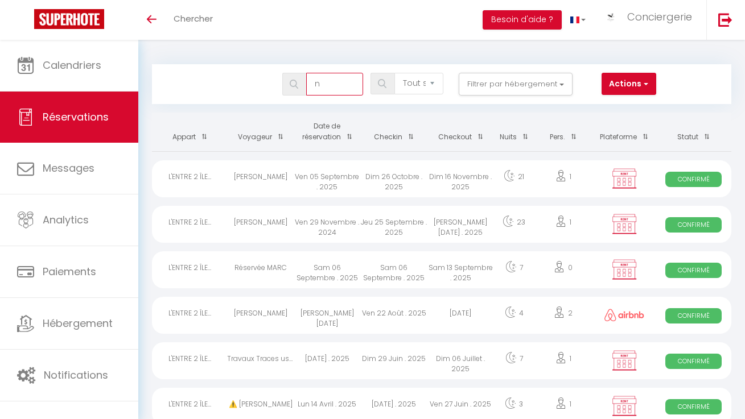
checkbox input "false"
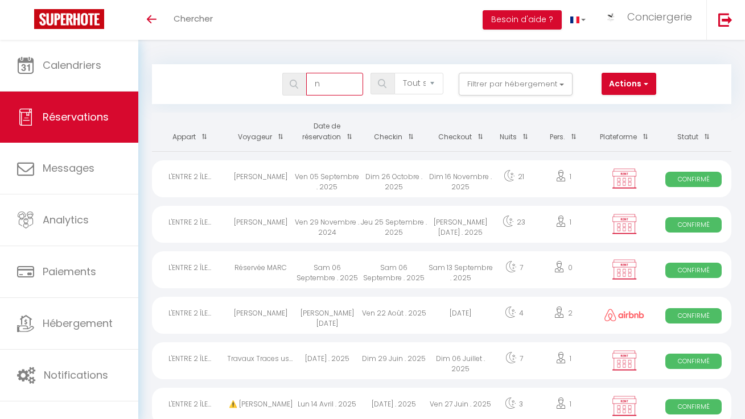
checkbox input "false"
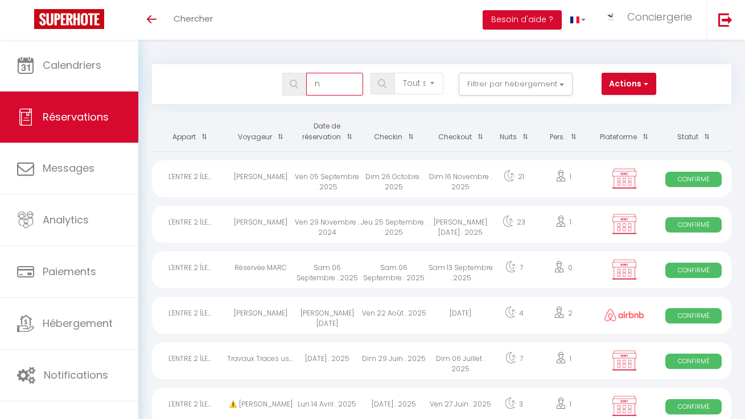
checkbox input "false"
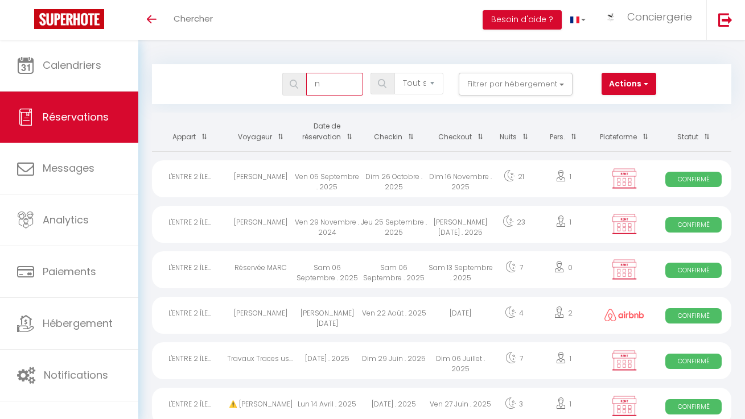
checkbox input "false"
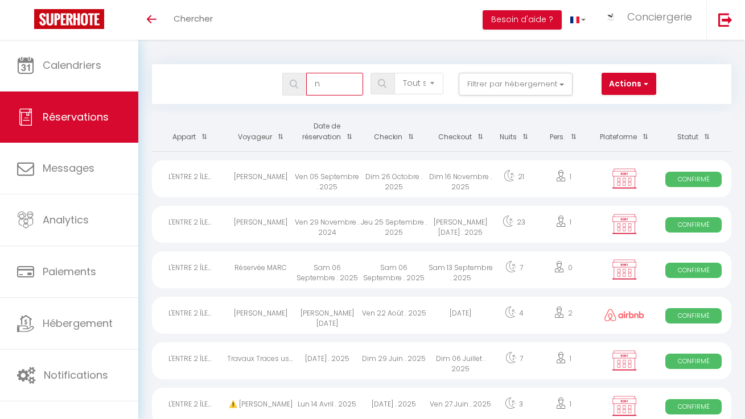
checkbox input "false"
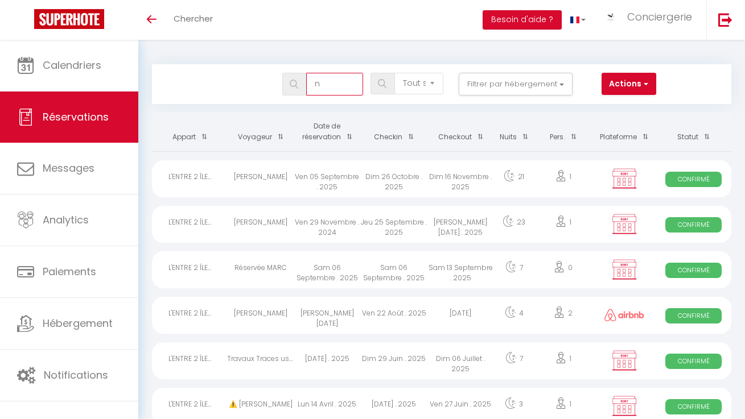
checkbox input "false"
checkbox \(17620\) "false"
checkbox input "false"
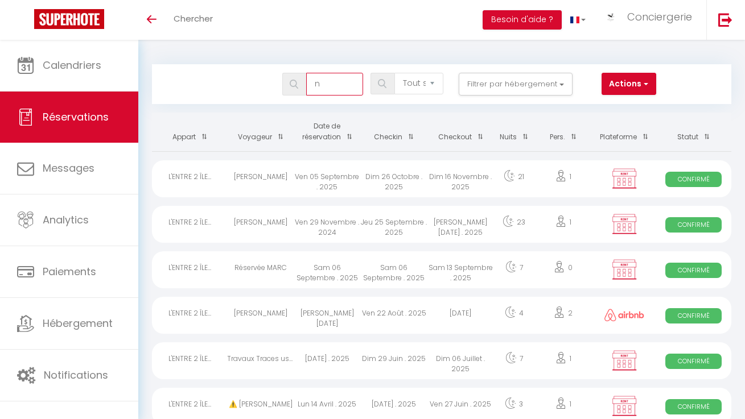
checkbox \(17450\) "false"
checkbox input "false"
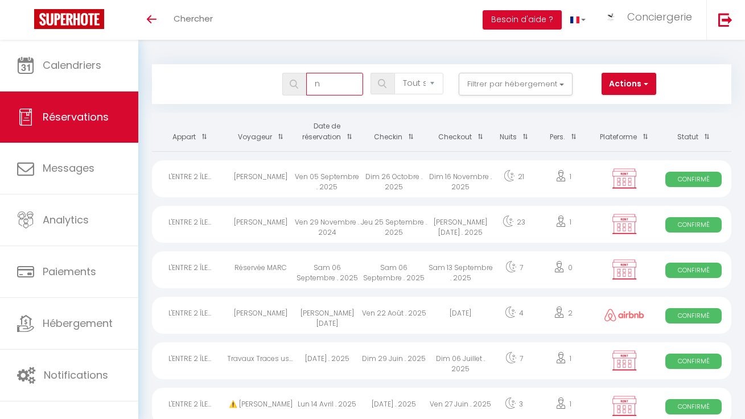
checkbox input "false"
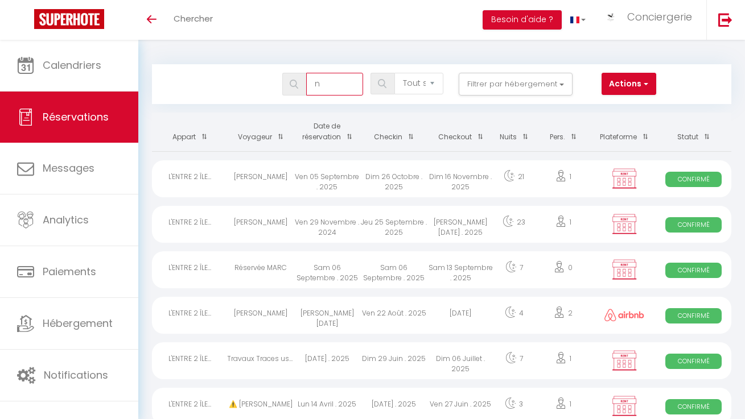
checkbox input "false"
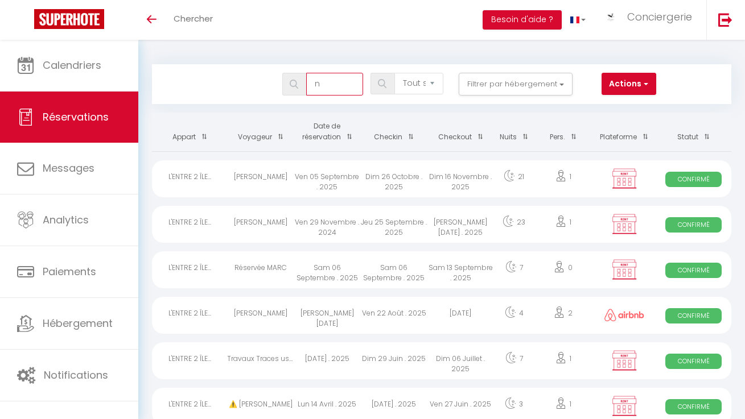
checkbox input "false"
checkbox \(17780\) "false"
checkbox input "false"
checkbox \(17390\) "false"
checkbox input "false"
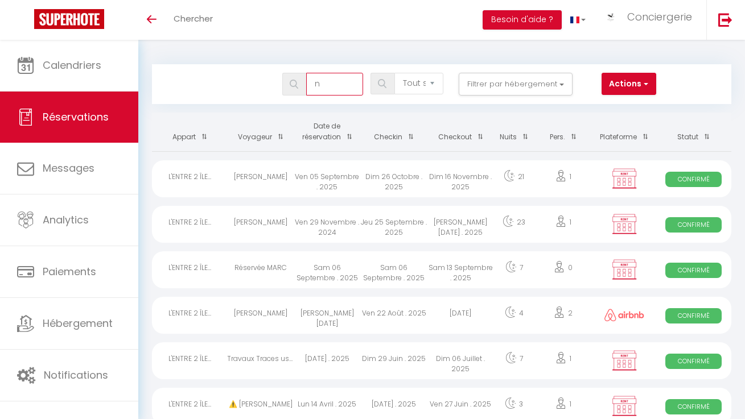
checkbox input "false"
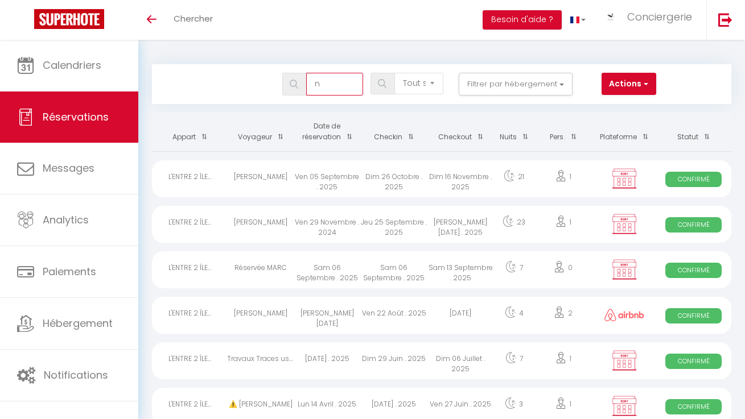
checkbox input "false"
checkbox \(17560\) "false"
checkbox input "false"
checkbox \(17730\) "false"
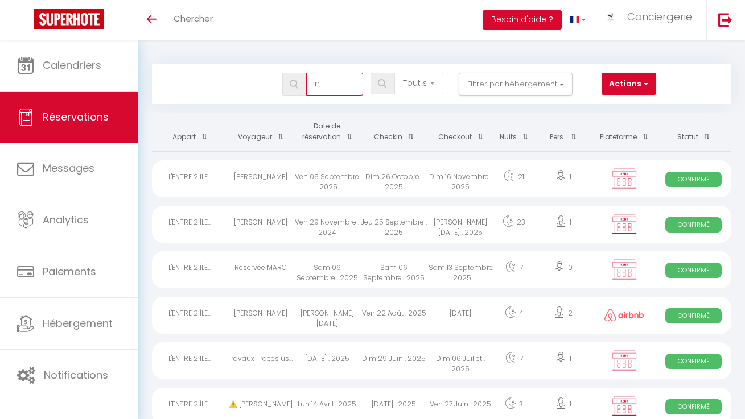
checkbox input "false"
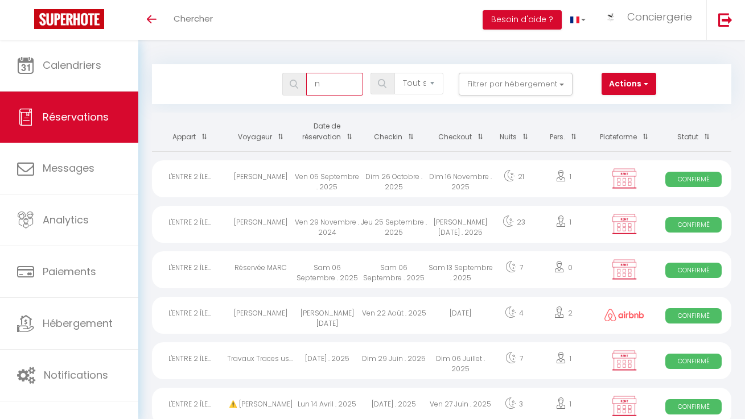
checkbox input "false"
checkbox \(17620\) "false"
checkbox input "false"
checkbox \(17340\) "false"
checkbox input "false"
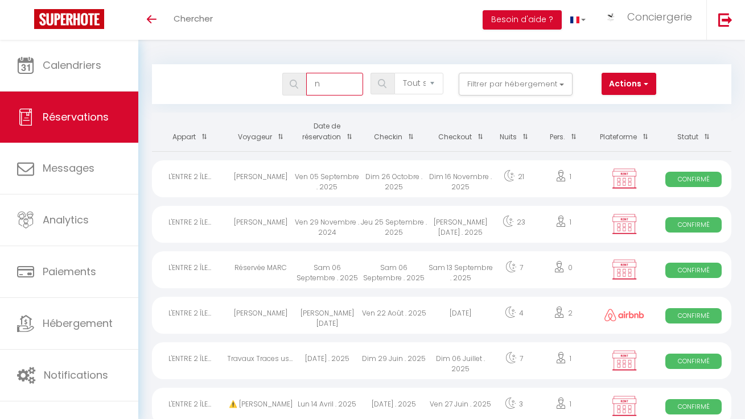
checkbox \(17620\) "false"
checkbox input "false"
checkbox \(17430\) "false"
checkbox input "false"
checkbox \(17250\) "false"
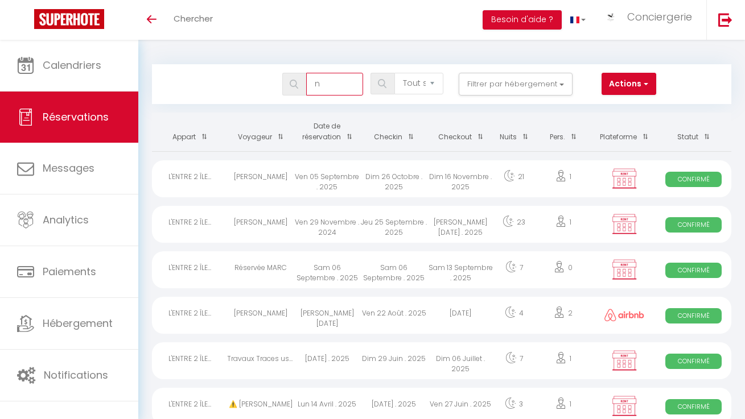
checkbox input "false"
type input "no"
checkbox \(17300\) "false"
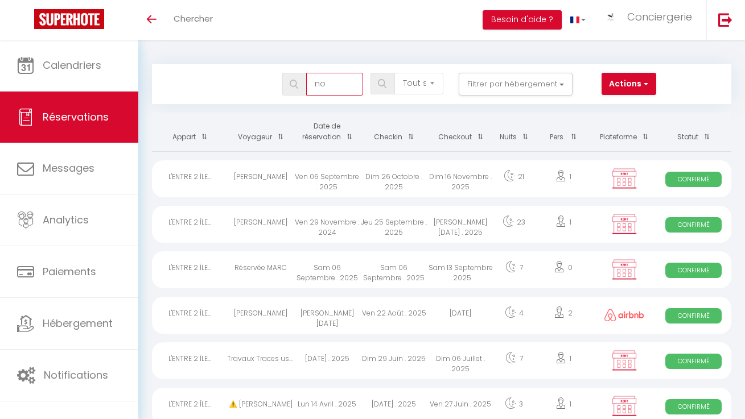
checkbox input "false"
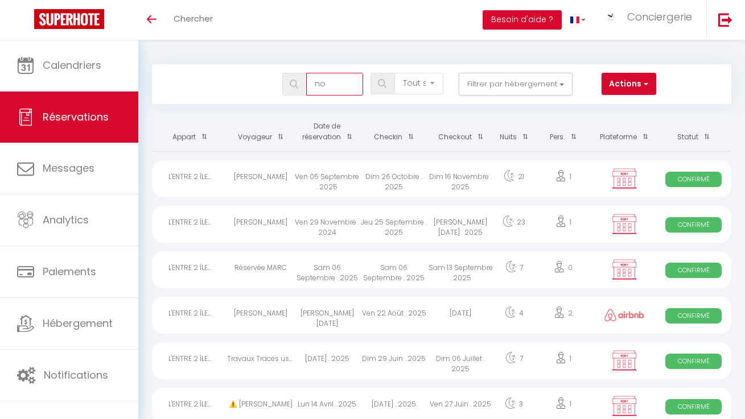
checkbox input "false"
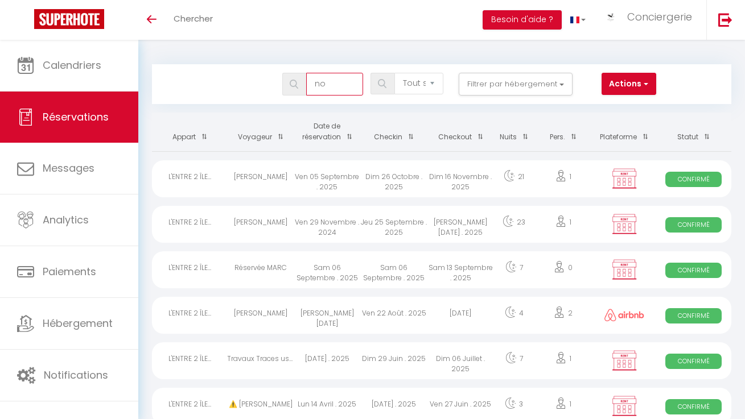
checkbox input "false"
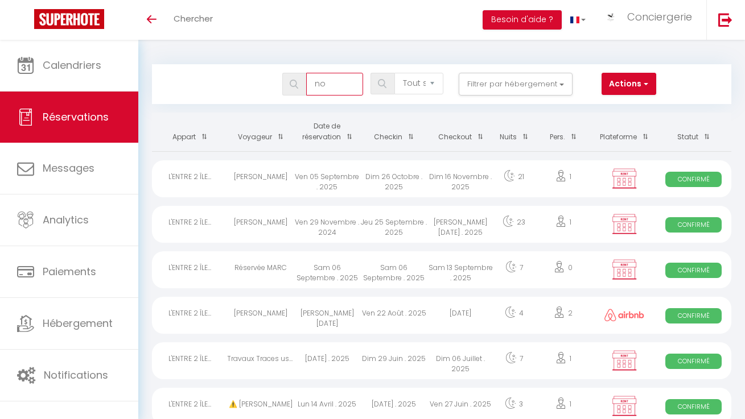
checkbox input "false"
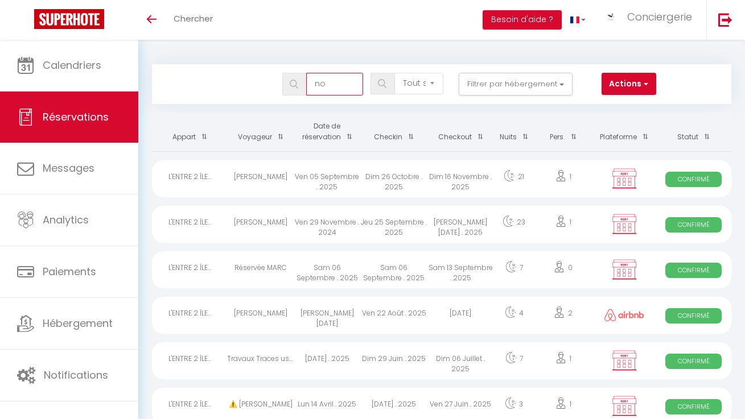
checkbox input "false"
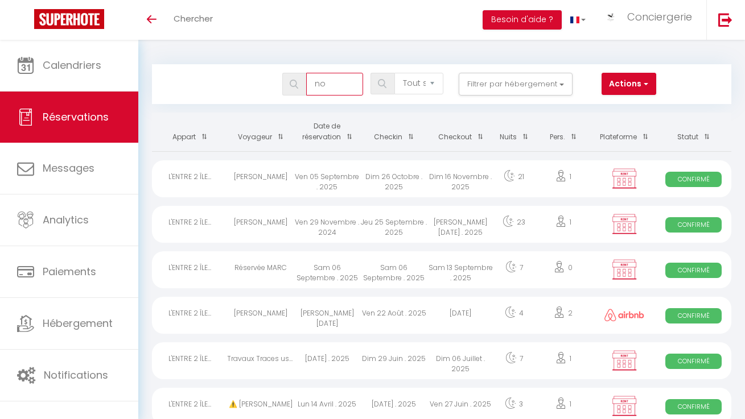
checkbox input "false"
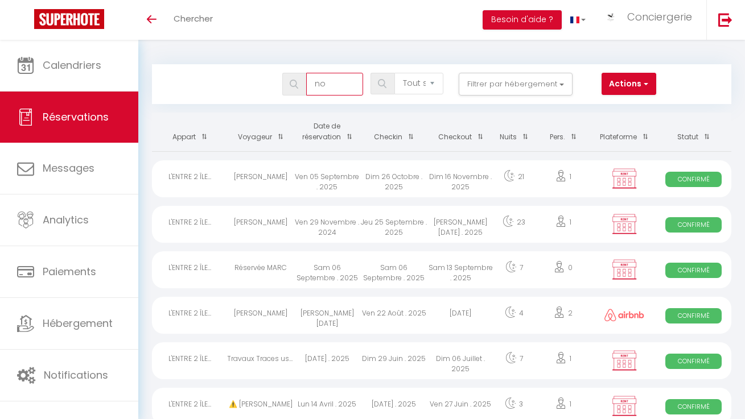
checkbox \(17620\) "false"
checkbox input "false"
checkbox \(17450\) "false"
checkbox input "false"
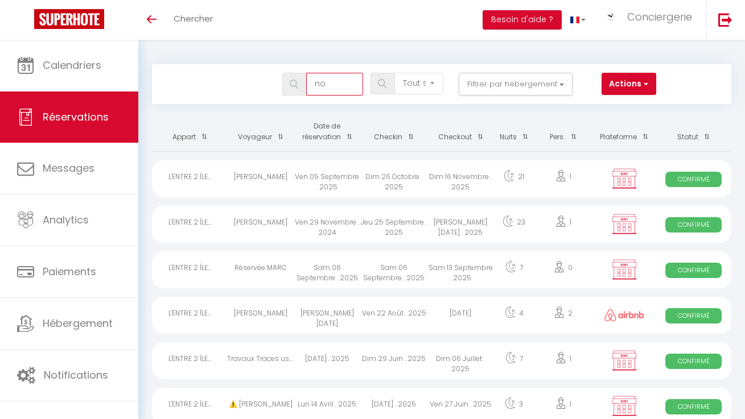
checkbox input "false"
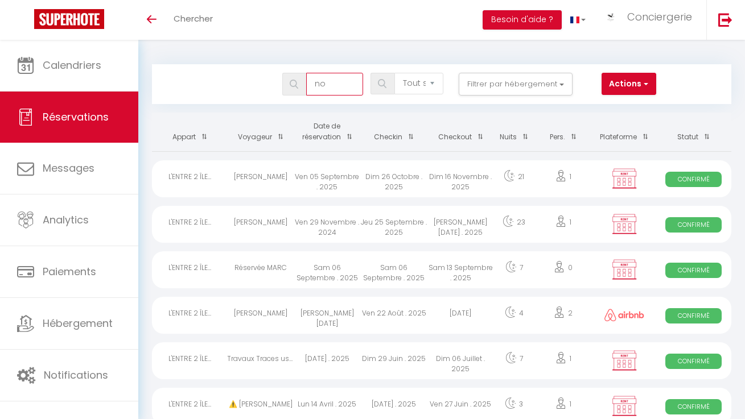
checkbox input "false"
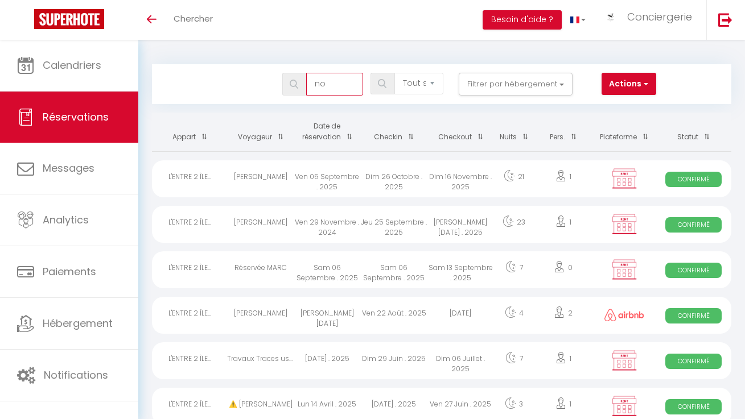
checkbox input "false"
checkbox \(17780\) "false"
checkbox input "false"
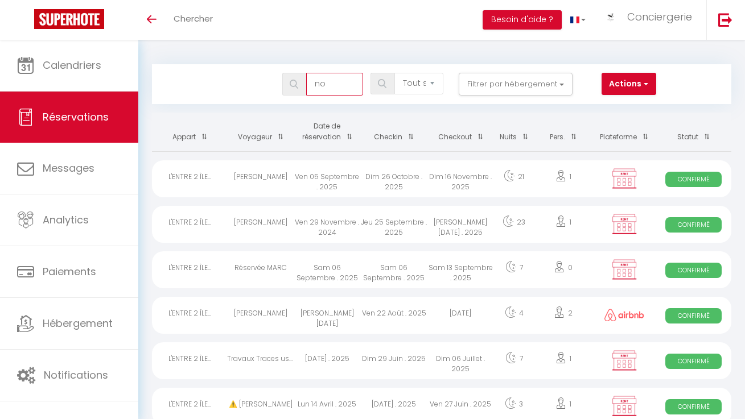
checkbox \(17390\) "false"
checkbox input "false"
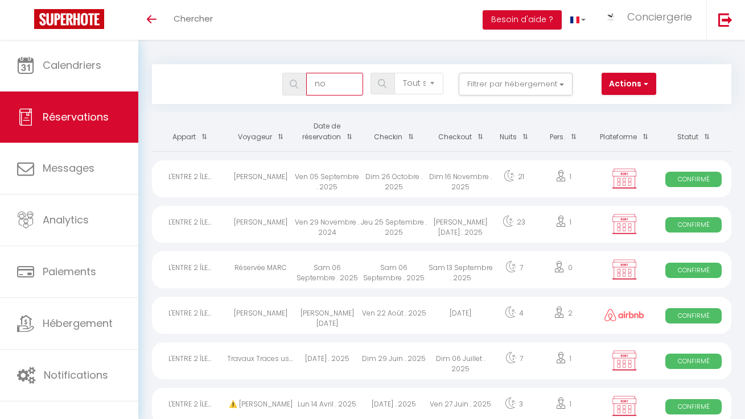
checkbox input "false"
checkbox \(17560\) "false"
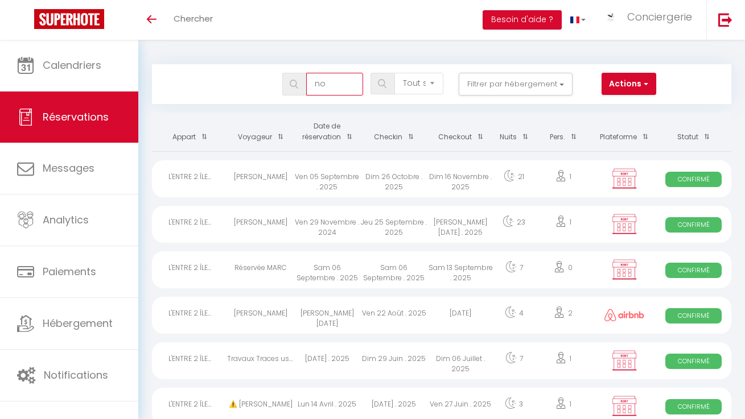
checkbox input "false"
checkbox \(17730\) "false"
checkbox input "false"
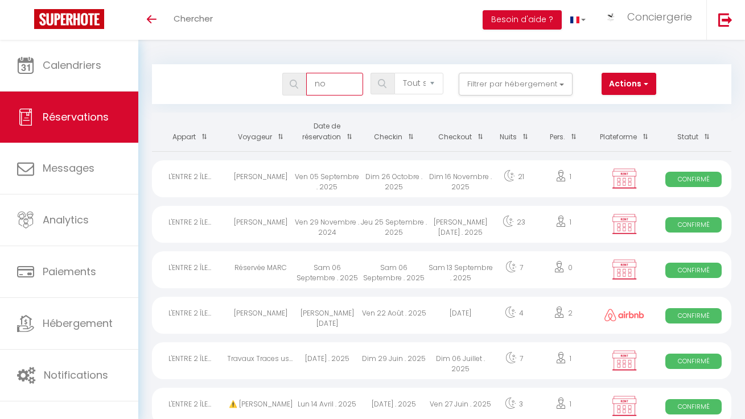
checkbox input "false"
checkbox \(17620\) "false"
checkbox input "false"
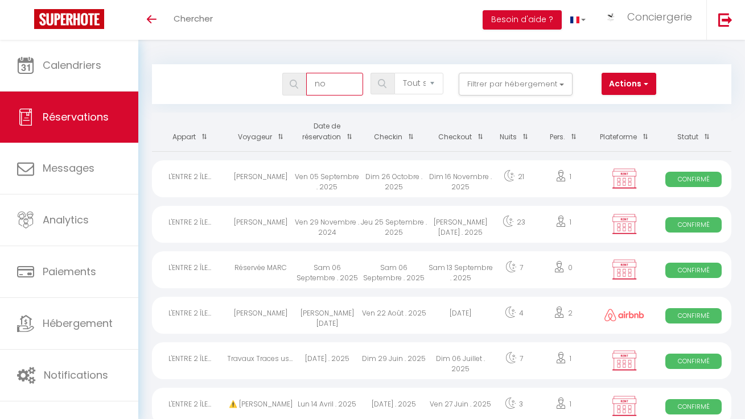
checkbox \(17340\) "false"
checkbox input "false"
checkbox \(17620\) "false"
checkbox input "false"
checkbox \(17430\) "false"
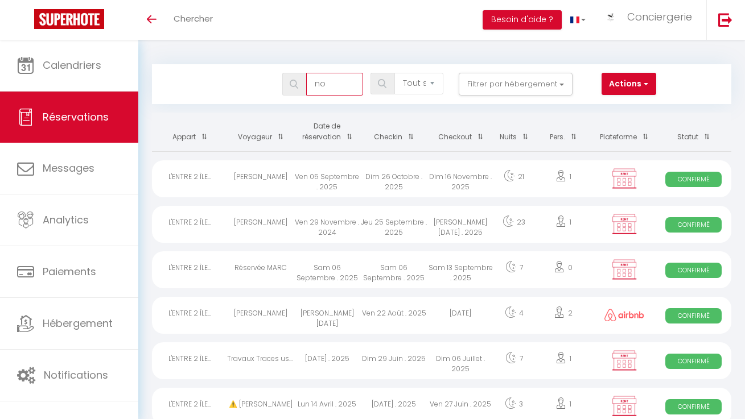
checkbox input "false"
checkbox \(17250\) "false"
checkbox input "false"
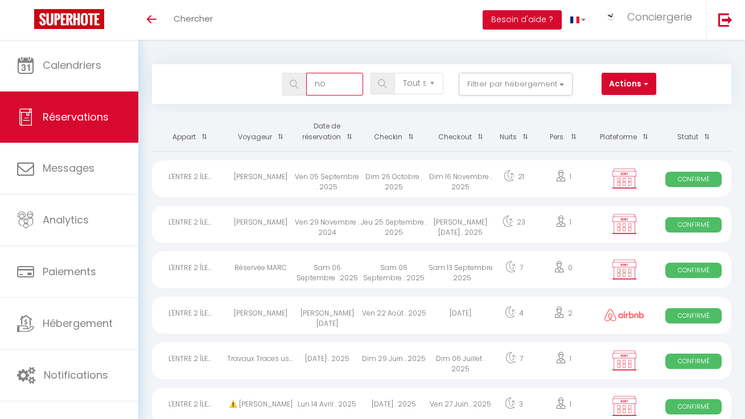
type input "noe"
checkbox \(17300\) "false"
checkbox input "false"
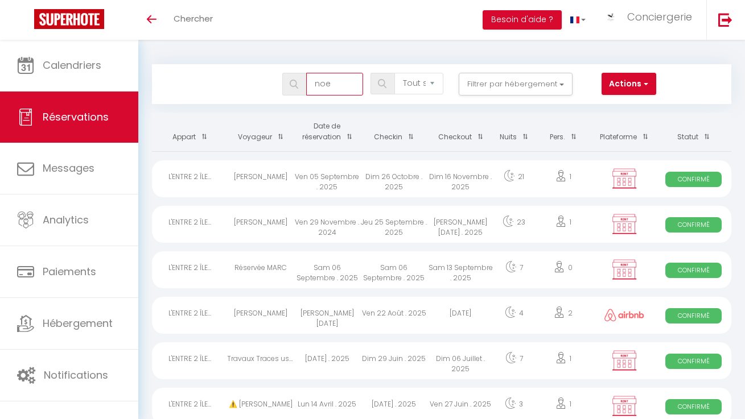
checkbox input "false"
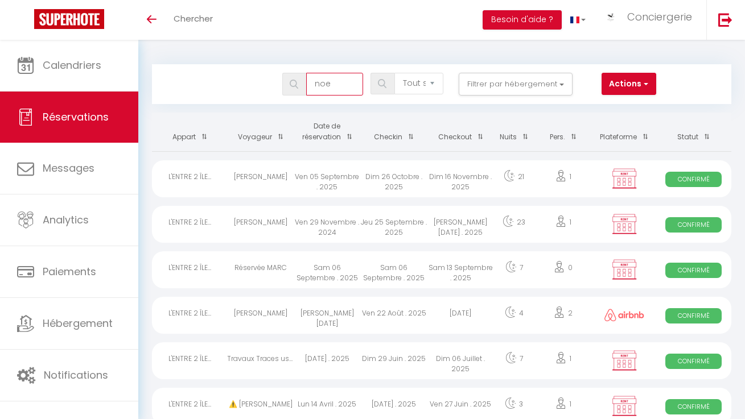
checkbox input "false"
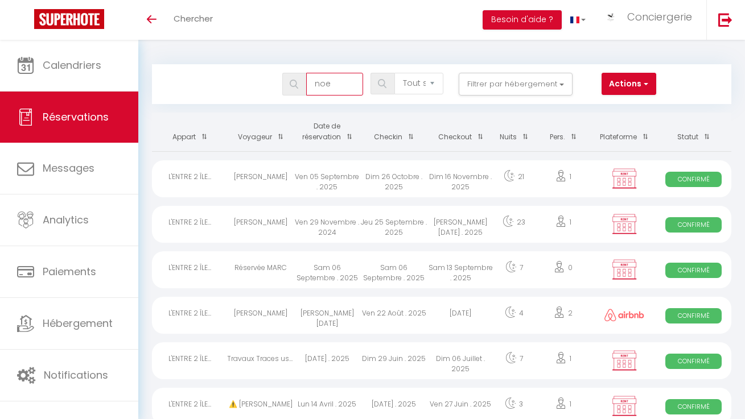
checkbox input "false"
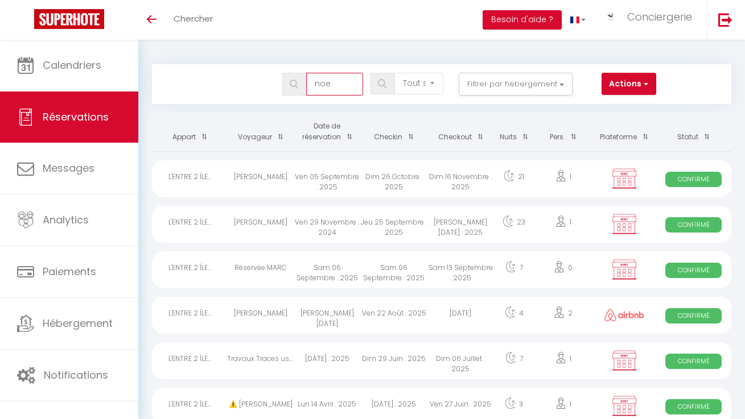
checkbox input "false"
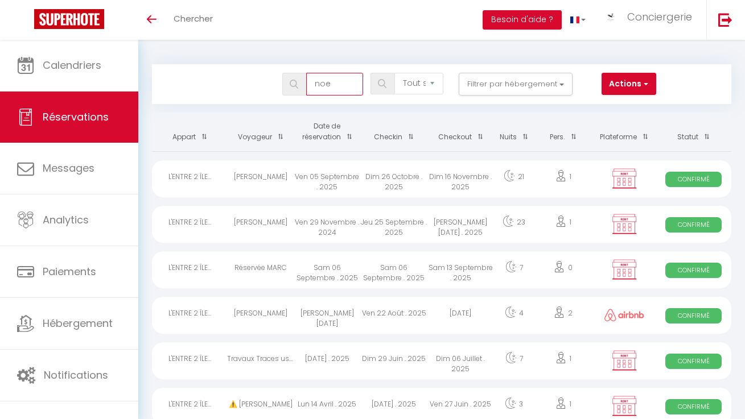
checkbox input "false"
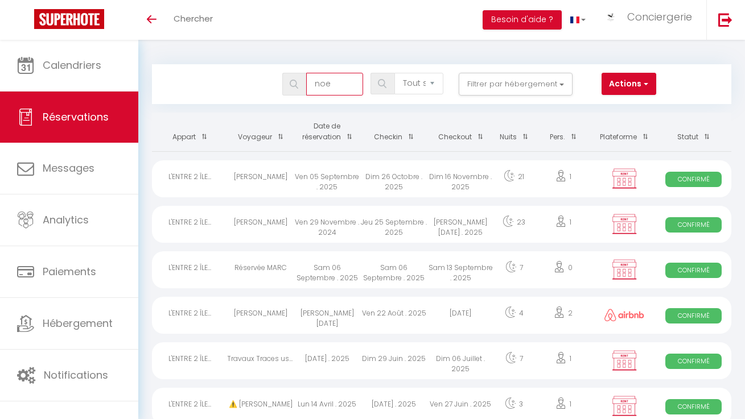
checkbox input "false"
checkbox \(17620\) "false"
checkbox input "false"
checkbox \(17450\) "false"
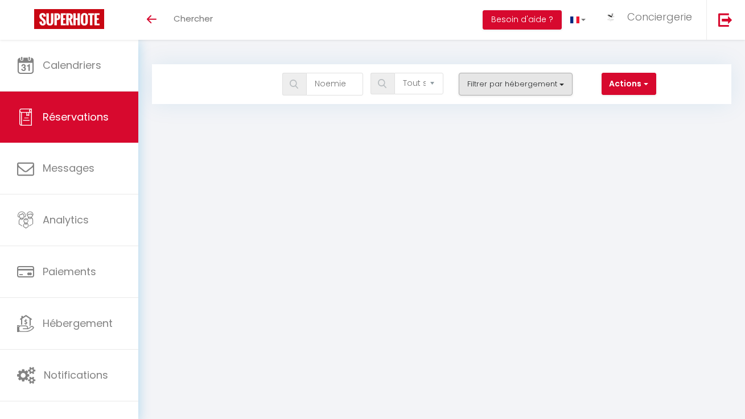
click at [530, 82] on button "Filtrer par hébergement" at bounding box center [516, 84] width 114 height 23
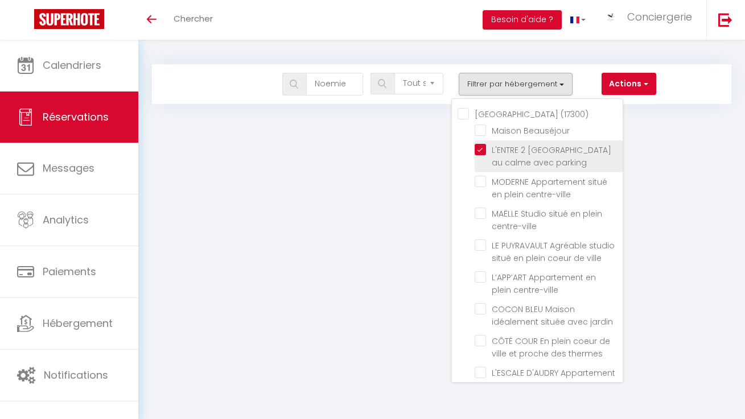
click at [484, 150] on input "L'ENTRE 2 [GEOGRAPHIC_DATA] au calme avec parking" at bounding box center [549, 149] width 148 height 11
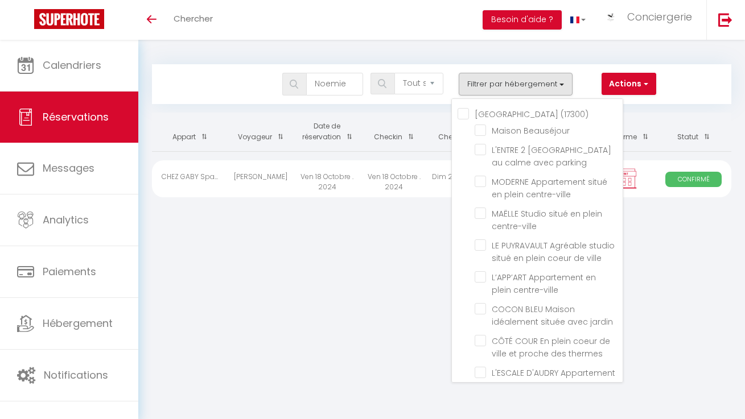
click at [431, 107] on div "Bookings Noemie Tous les statuts Annulé Confirmé Non Confirmé Tout sauf annulé …" at bounding box center [441, 129] width 607 height 179
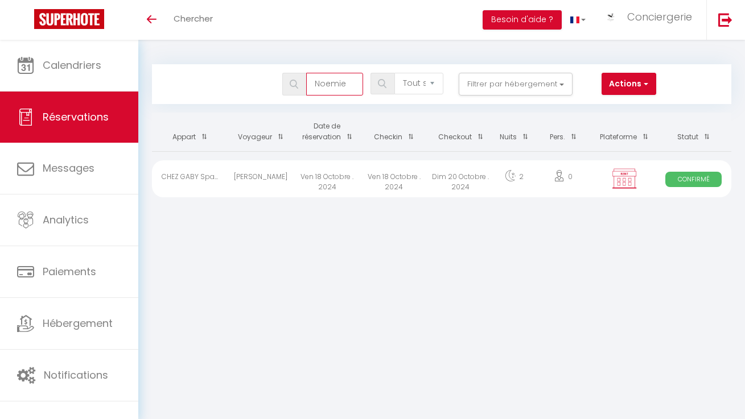
click at [354, 81] on input "Noemie" at bounding box center [334, 84] width 57 height 23
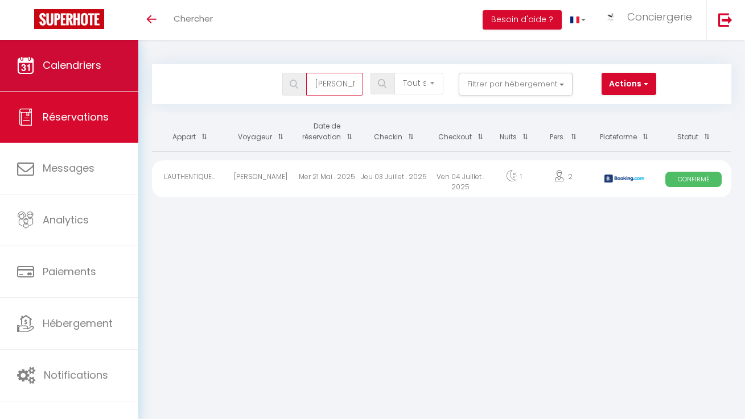
click at [103, 72] on link "Calendriers" at bounding box center [69, 65] width 138 height 51
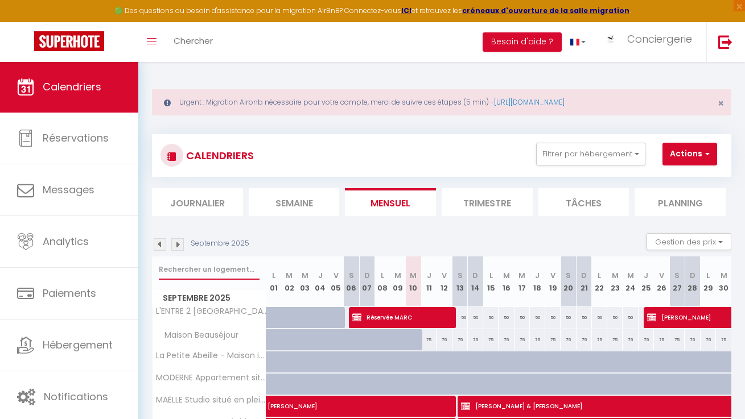
click at [230, 274] on input "text" at bounding box center [209, 270] width 101 height 20
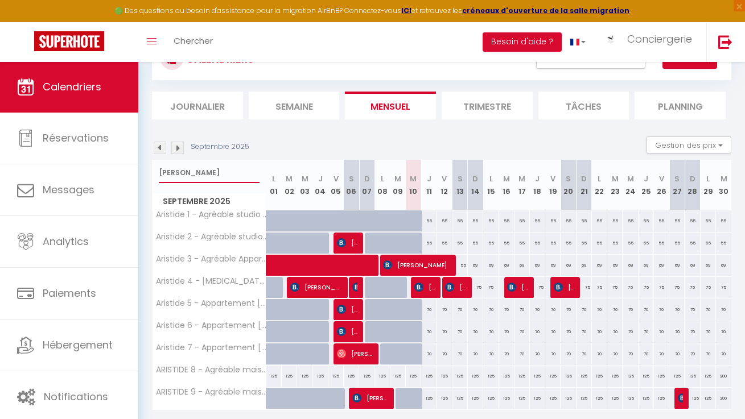
scroll to position [142, 0]
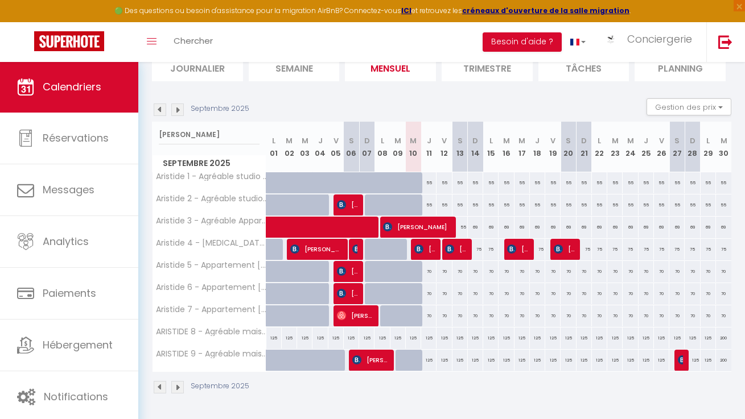
click at [416, 356] on div at bounding box center [419, 367] width 15 height 22
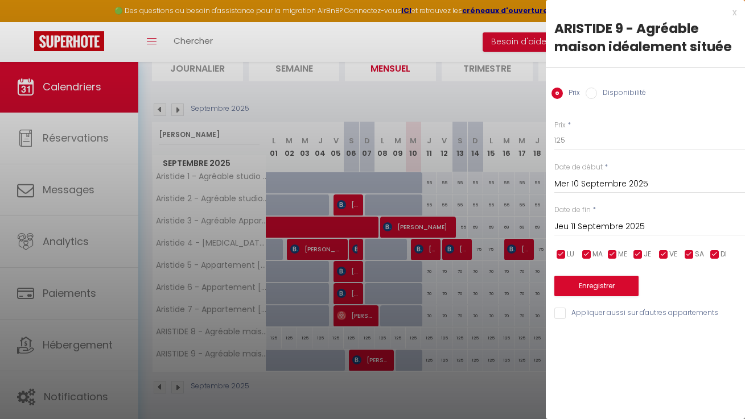
click at [416, 353] on div at bounding box center [372, 209] width 745 height 419
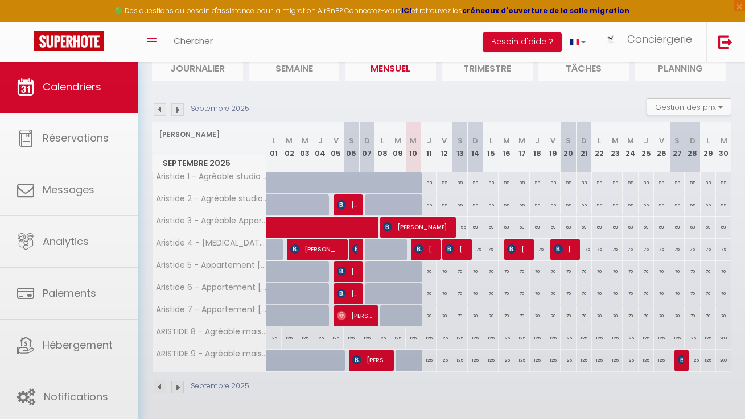
click at [418, 238] on span "[PERSON_NAME]" at bounding box center [424, 249] width 20 height 22
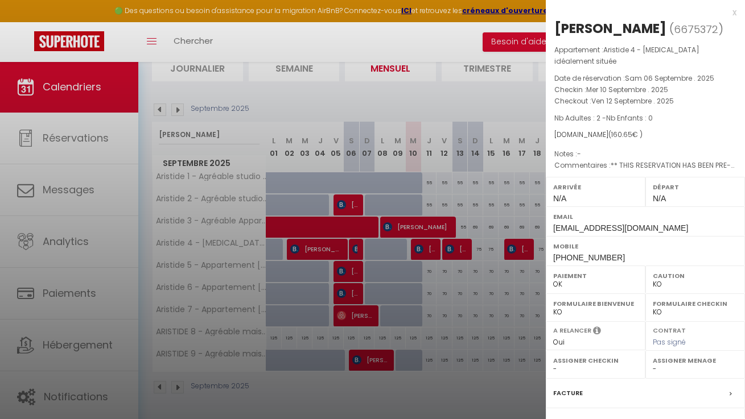
click at [418, 236] on div at bounding box center [372, 209] width 745 height 419
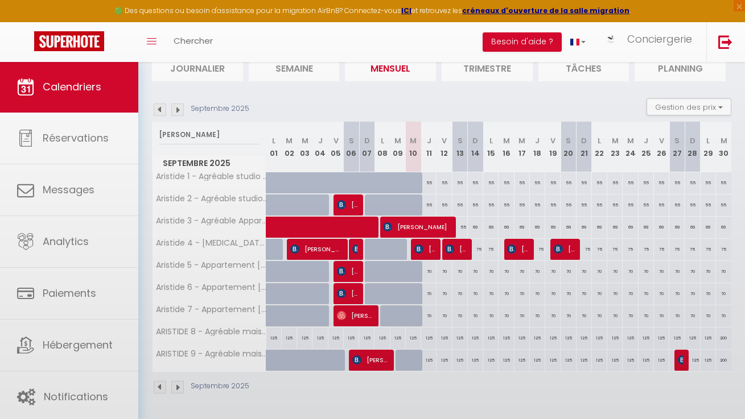
click at [461, 238] on body "🟢 Des questions ou besoin d'assistance pour la migration AirBnB? Connectez-vous…" at bounding box center [372, 173] width 745 height 493
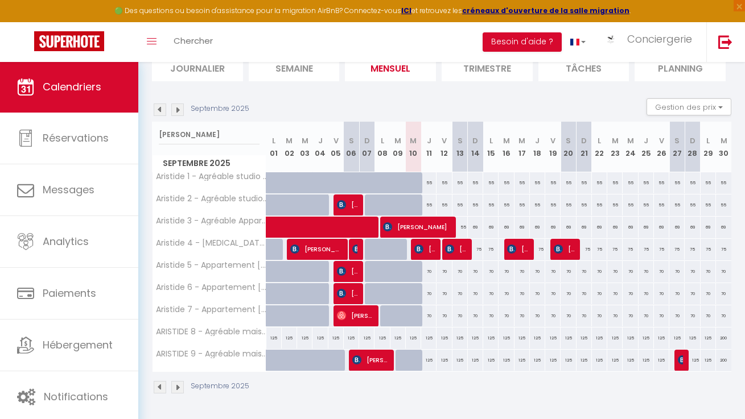
click at [461, 238] on span "[PERSON_NAME]" at bounding box center [455, 249] width 20 height 22
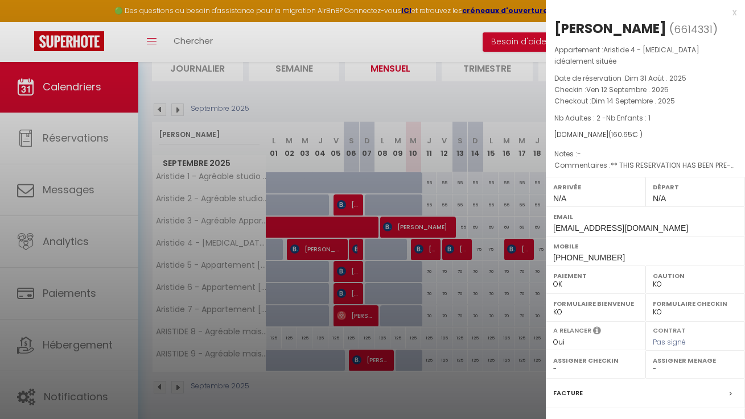
click at [461, 238] on div at bounding box center [372, 209] width 745 height 419
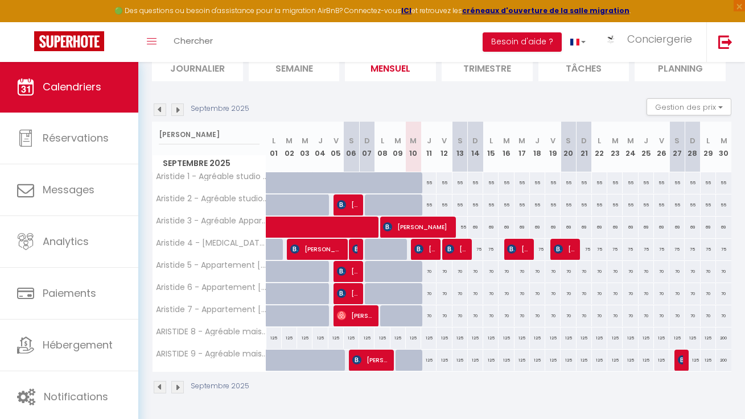
click at [518, 238] on span "[PERSON_NAME]" at bounding box center [517, 249] width 20 height 22
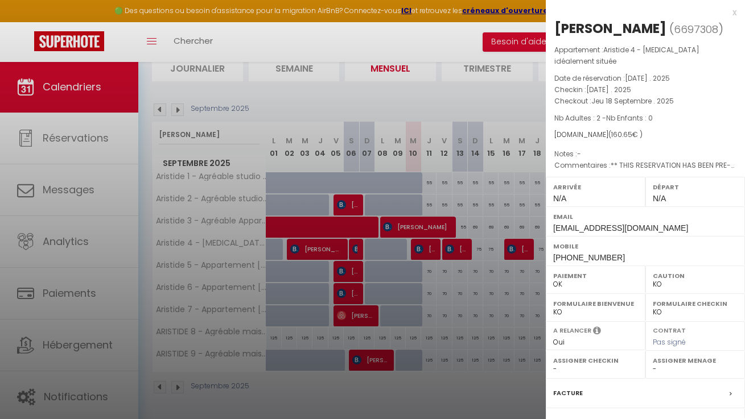
click at [518, 238] on div at bounding box center [372, 209] width 745 height 419
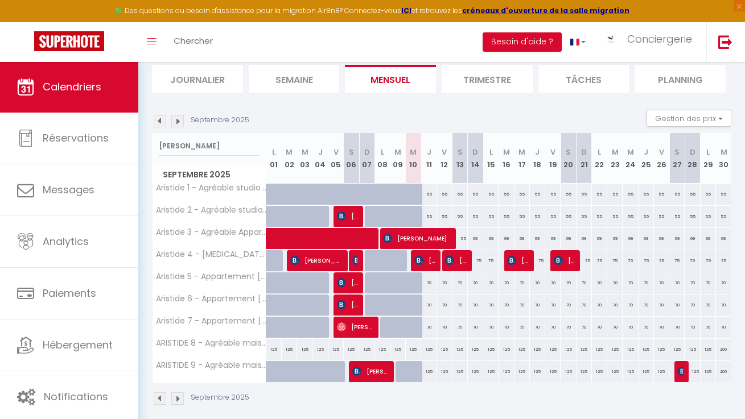
scroll to position [0, 0]
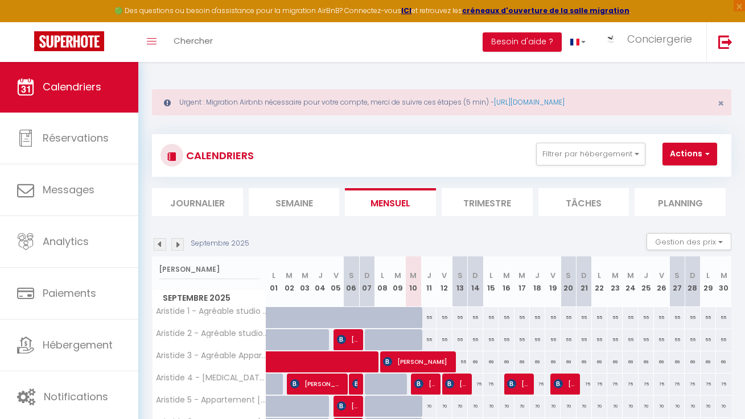
click at [305, 202] on li "Semaine" at bounding box center [294, 202] width 91 height 28
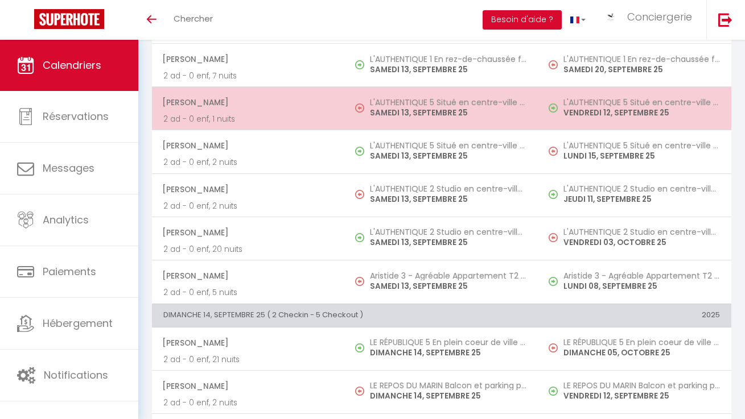
scroll to position [2187, 0]
